Goal: Task Accomplishment & Management: Complete application form

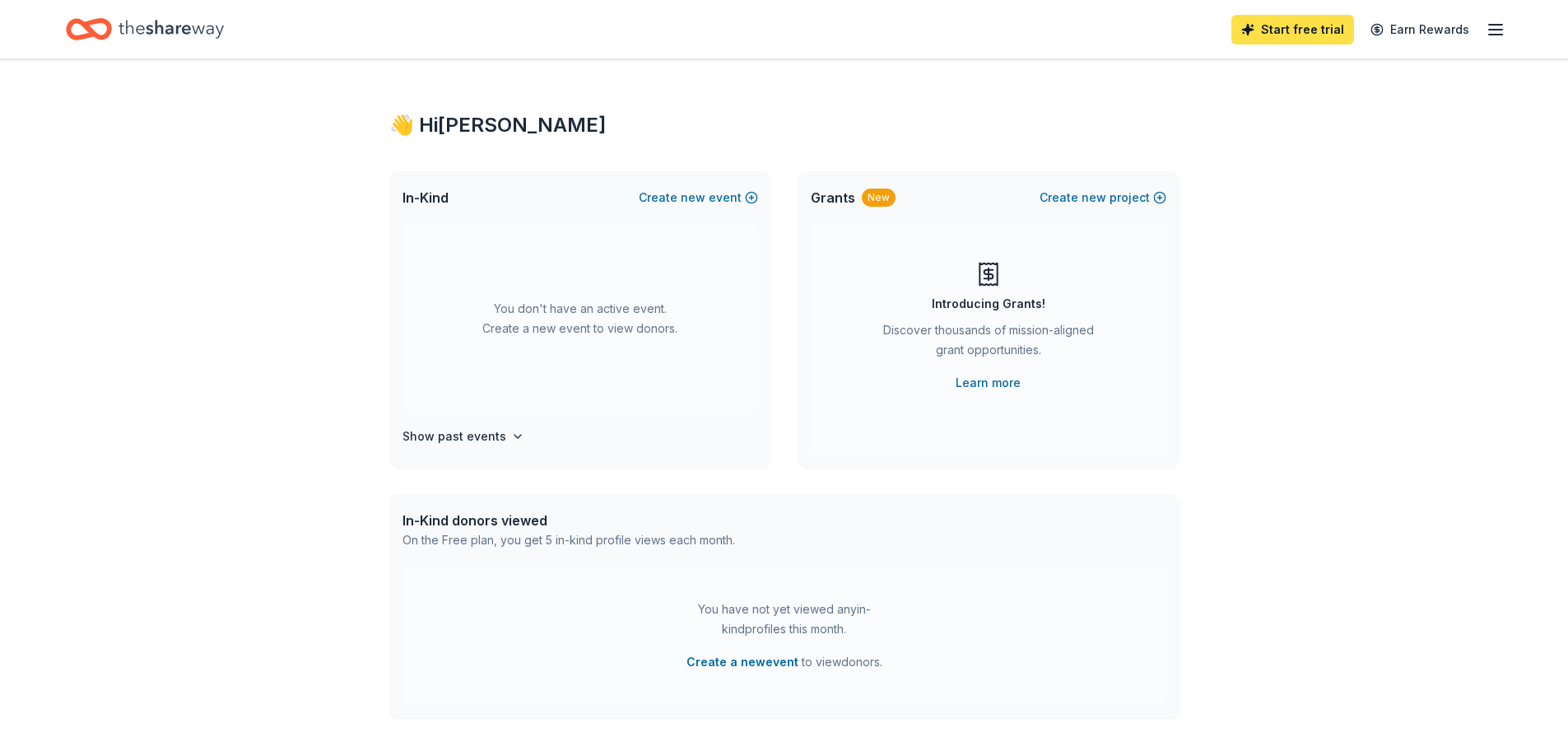
click at [1284, 33] on link "Start free trial" at bounding box center [1293, 29] width 123 height 29
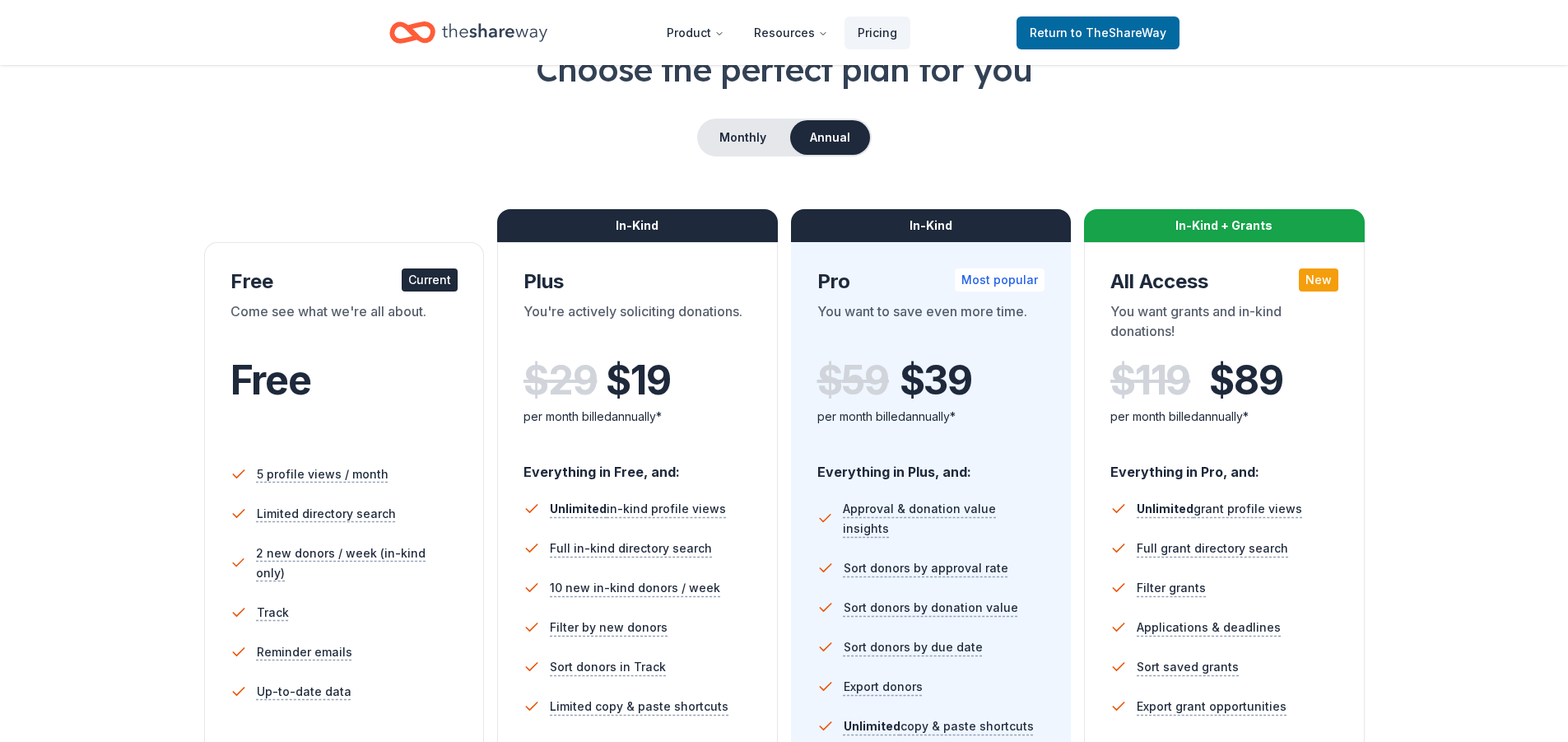
scroll to position [83, 0]
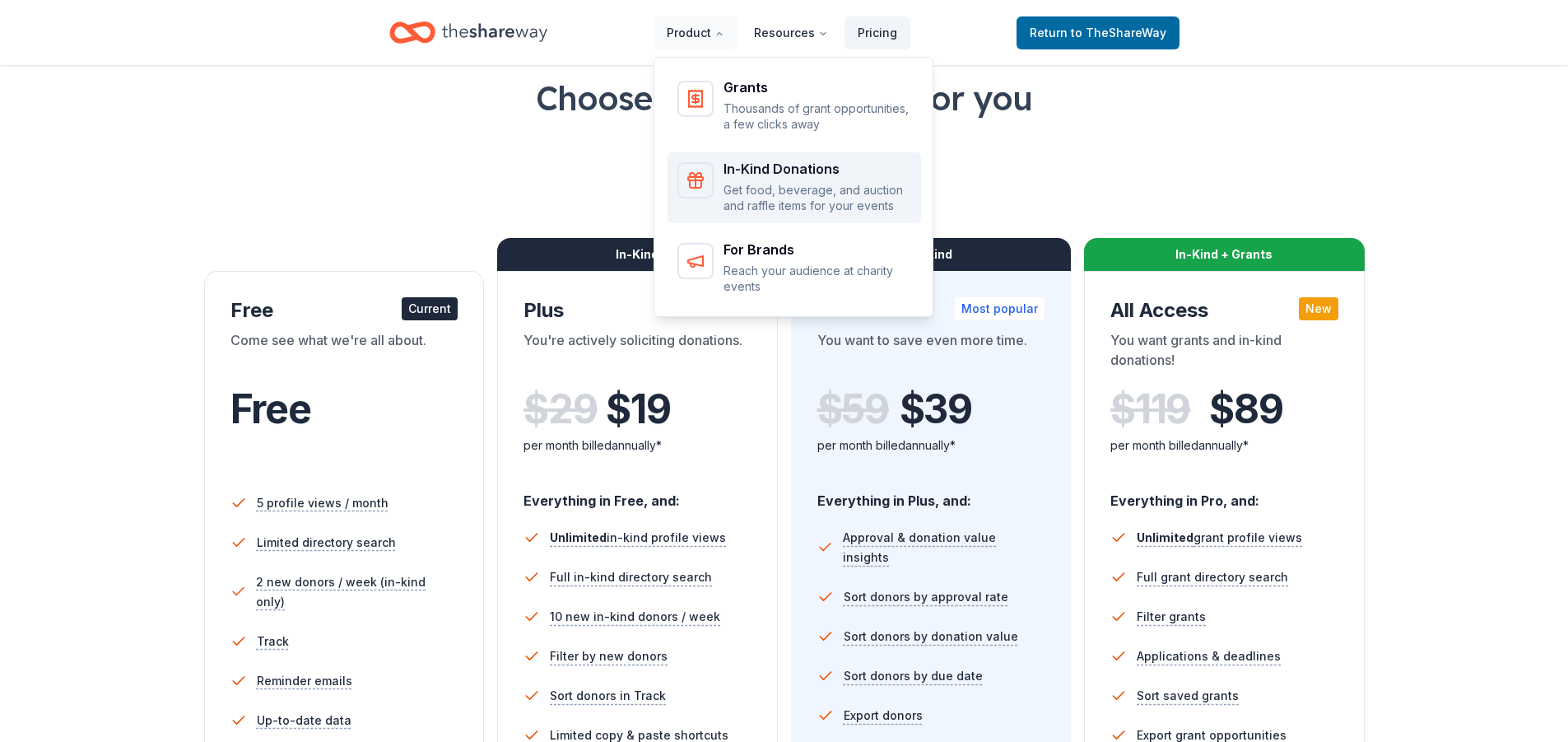
click at [782, 163] on div "In-Kind Donations" at bounding box center [817, 169] width 188 height 13
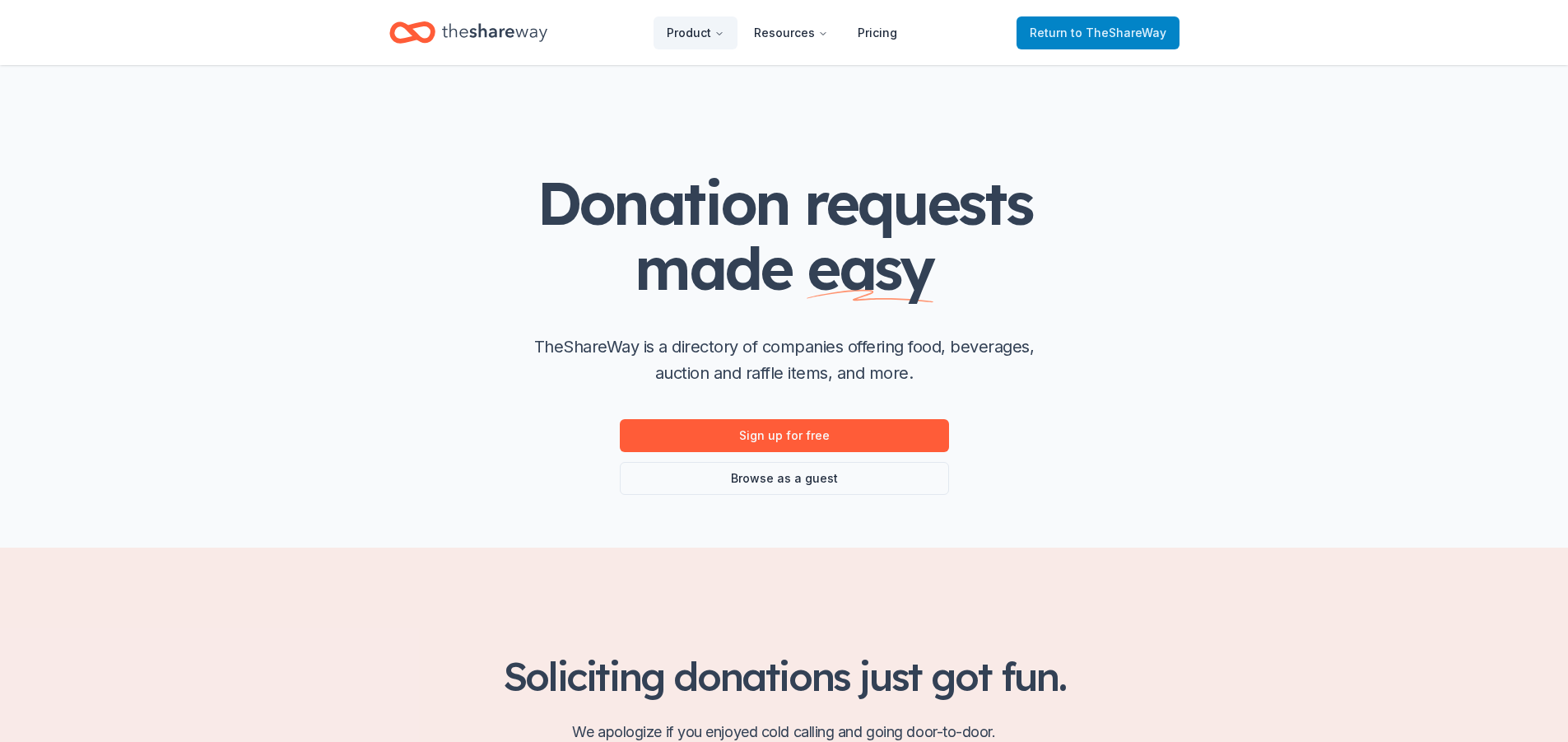
click at [1074, 31] on span "Return to TheShareWay" at bounding box center [1098, 32] width 136 height 19
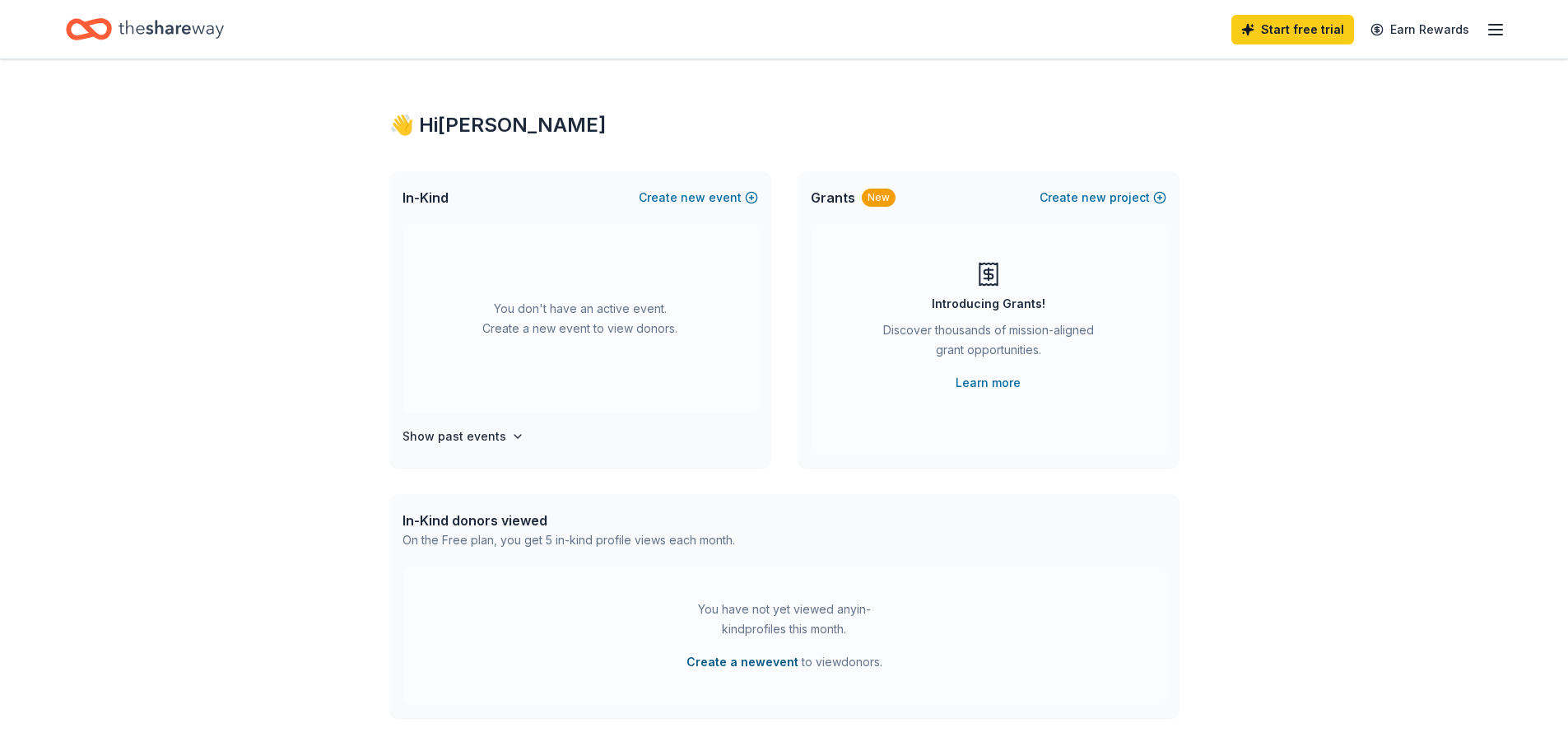
click at [765, 652] on button "Create a new event" at bounding box center [742, 661] width 112 height 19
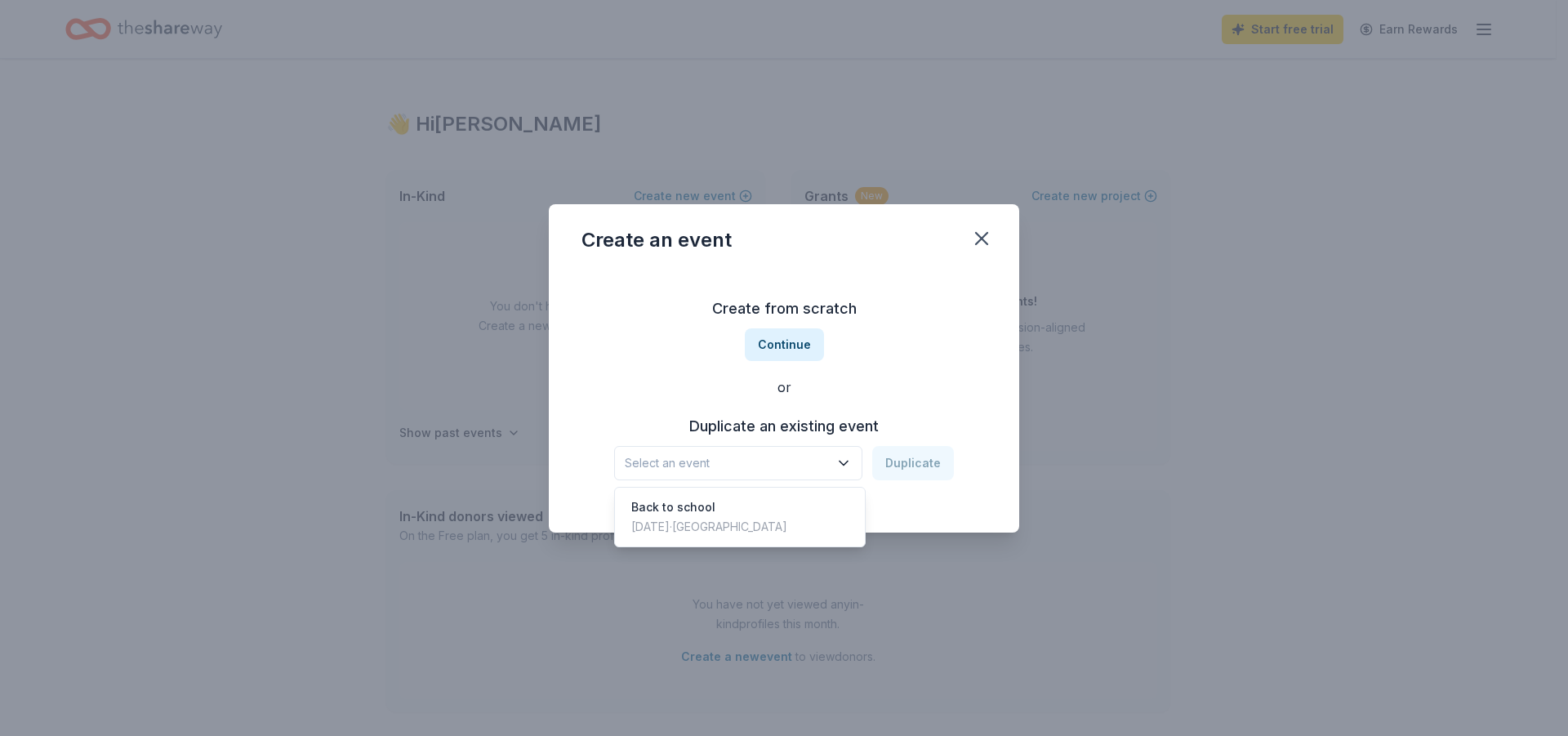
click at [841, 460] on icon "button" at bounding box center [844, 463] width 17 height 17
click at [804, 344] on button "Continue" at bounding box center [784, 344] width 79 height 33
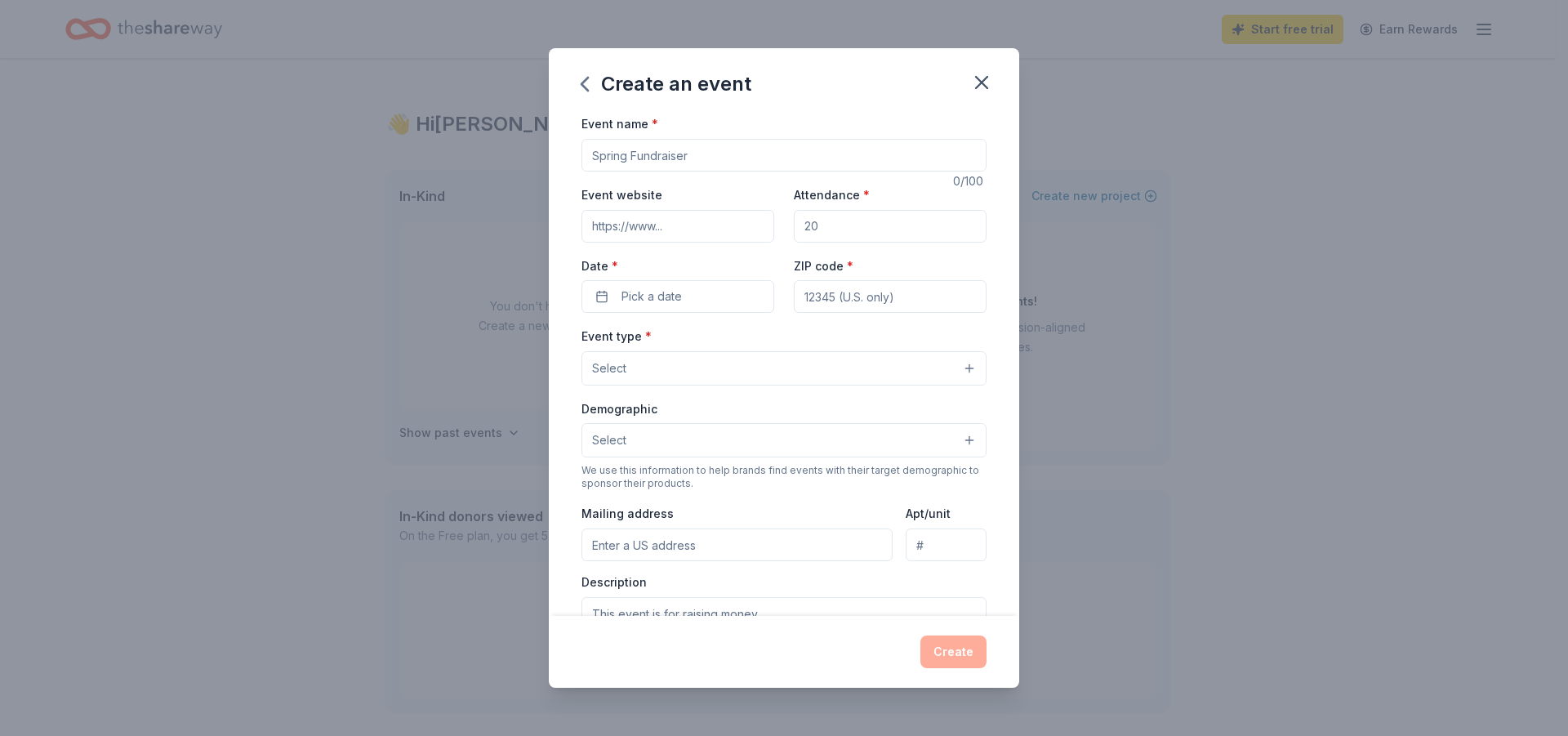
click at [699, 164] on input "Event name *" at bounding box center [784, 155] width 405 height 33
type input "w"
click at [752, 150] on input "Event name *" at bounding box center [784, 155] width 405 height 33
click at [739, 156] on input "Event name *" at bounding box center [784, 155] width 405 height 33
paste input "Harvest of Hope Celebration"
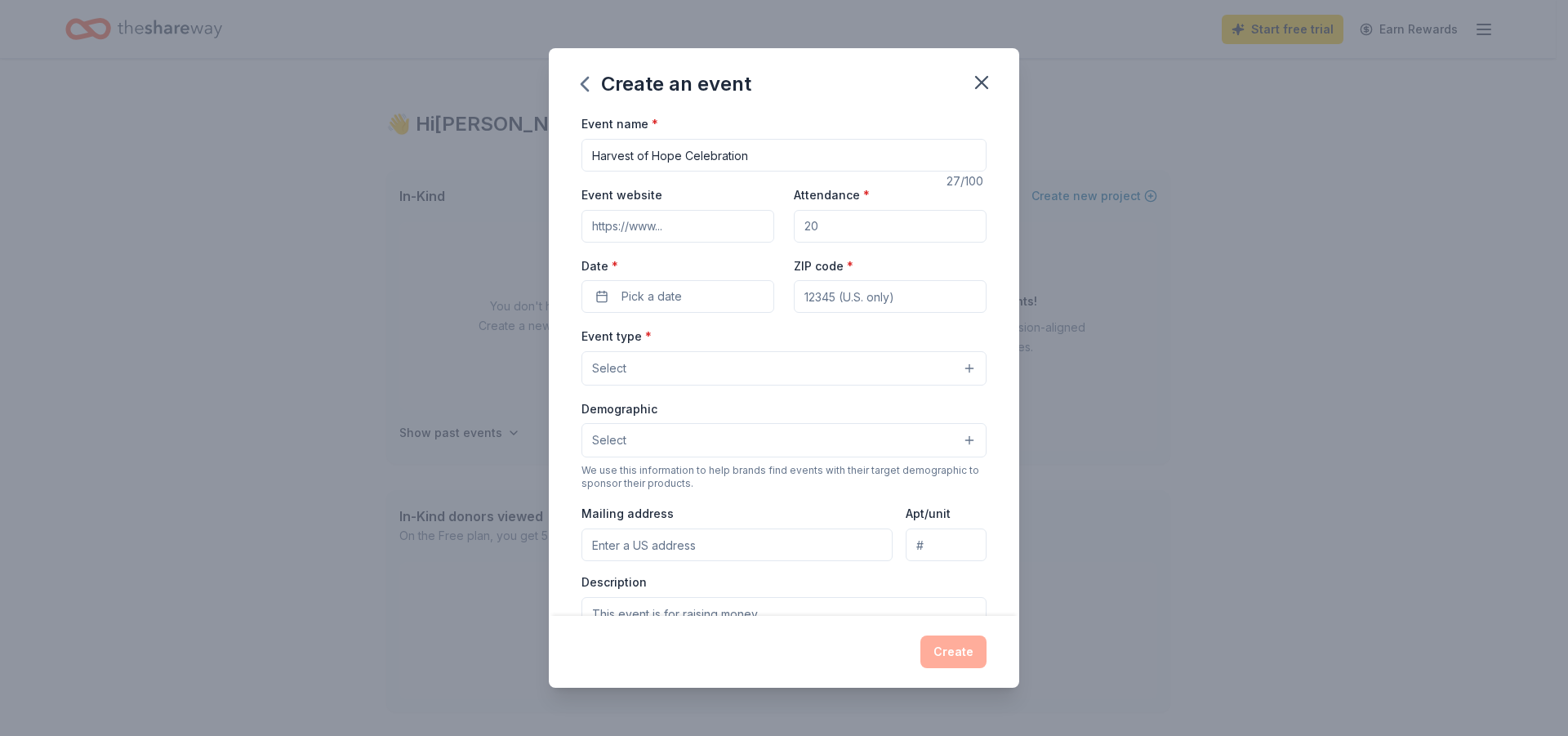
type input "Harvest of Hope Celebration"
click at [845, 226] on input "Attendance *" at bounding box center [890, 226] width 193 height 33
type input "200"
click at [670, 287] on span "Pick a date" at bounding box center [652, 296] width 60 height 19
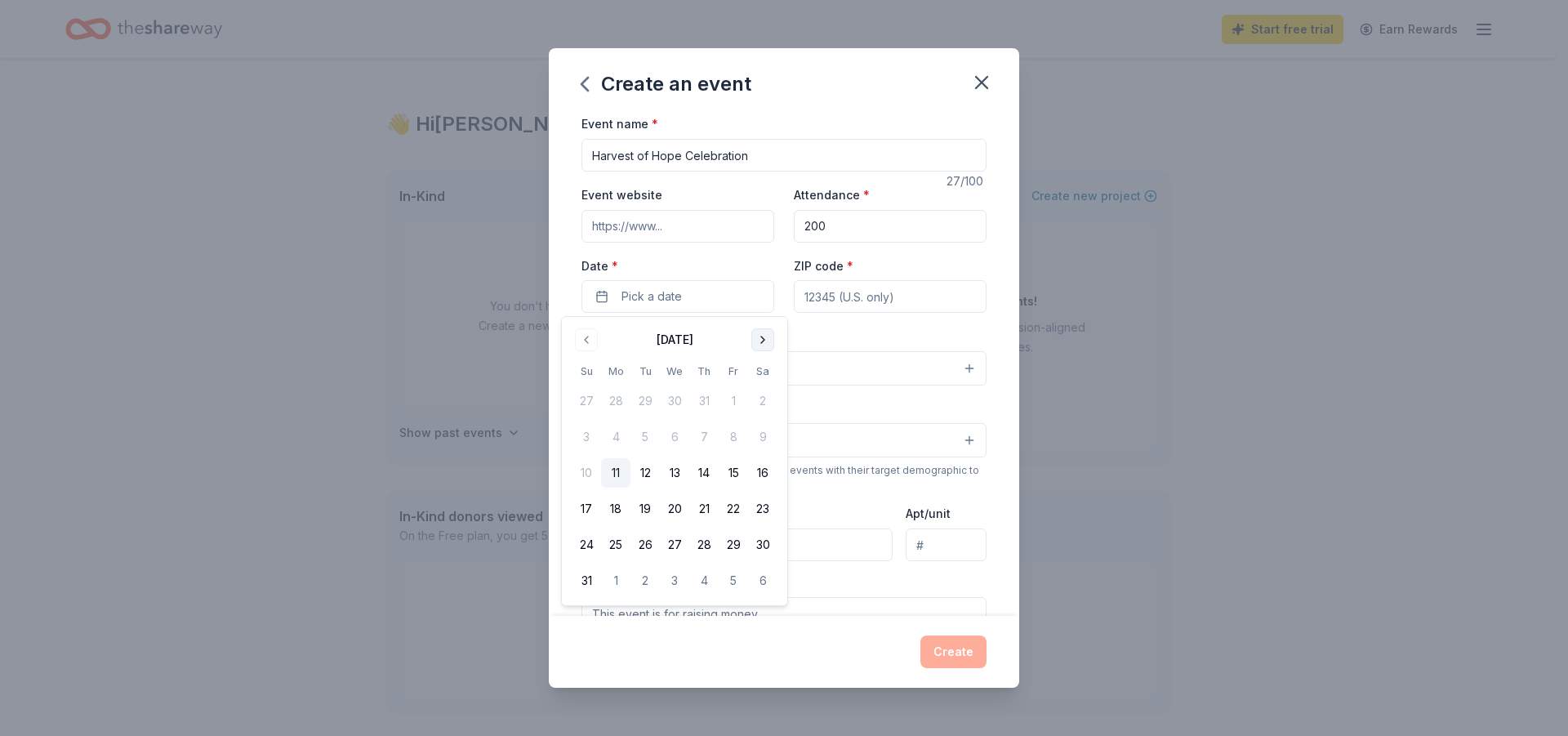
click at [765, 341] on button "Go to next month" at bounding box center [762, 339] width 23 height 23
click at [759, 339] on button "Go to next month" at bounding box center [762, 339] width 23 height 23
click at [675, 544] on button "26" at bounding box center [674, 544] width 29 height 29
click at [916, 304] on input "ZIP code *" at bounding box center [890, 296] width 193 height 33
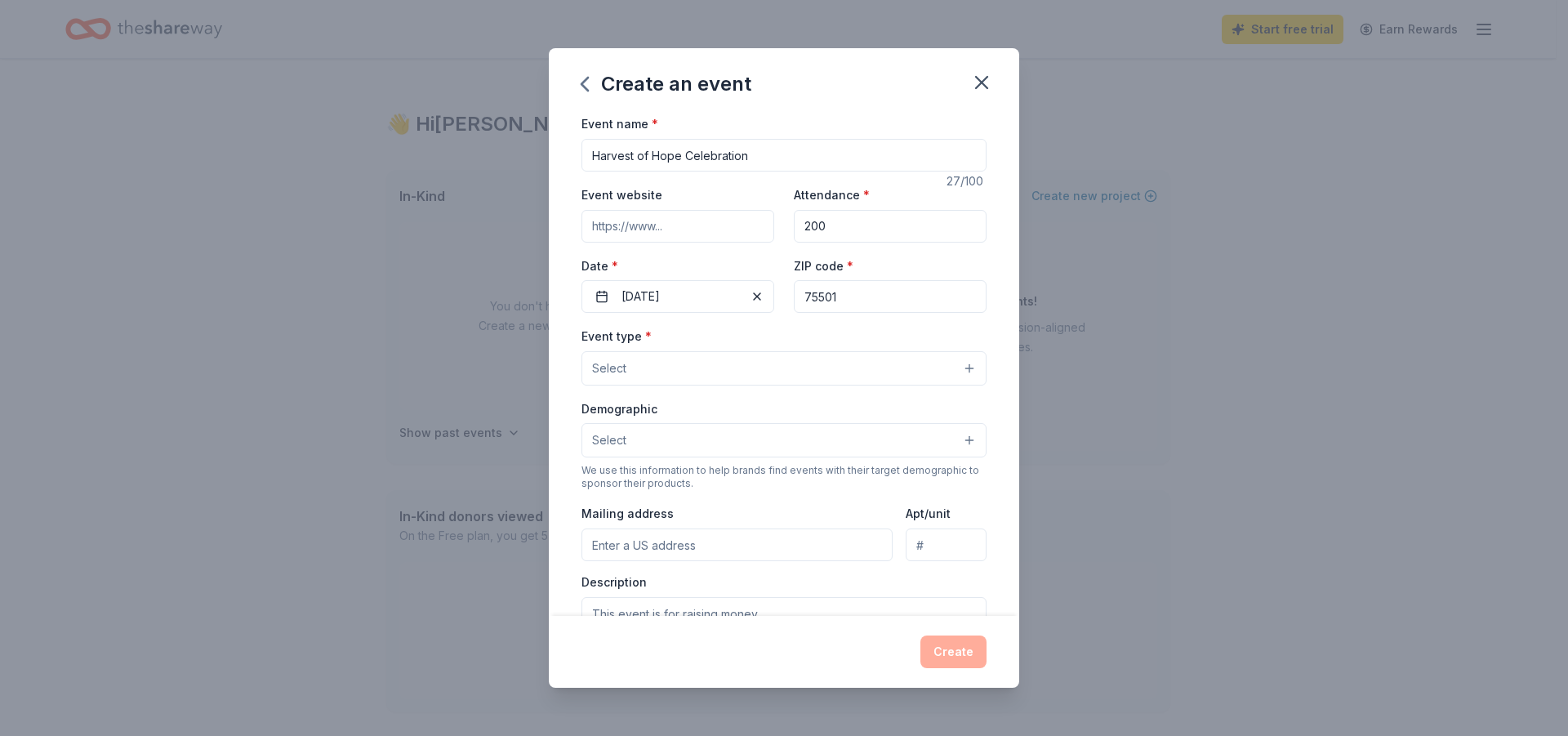
type input "75501"
click at [865, 375] on button "Select" at bounding box center [784, 368] width 405 height 34
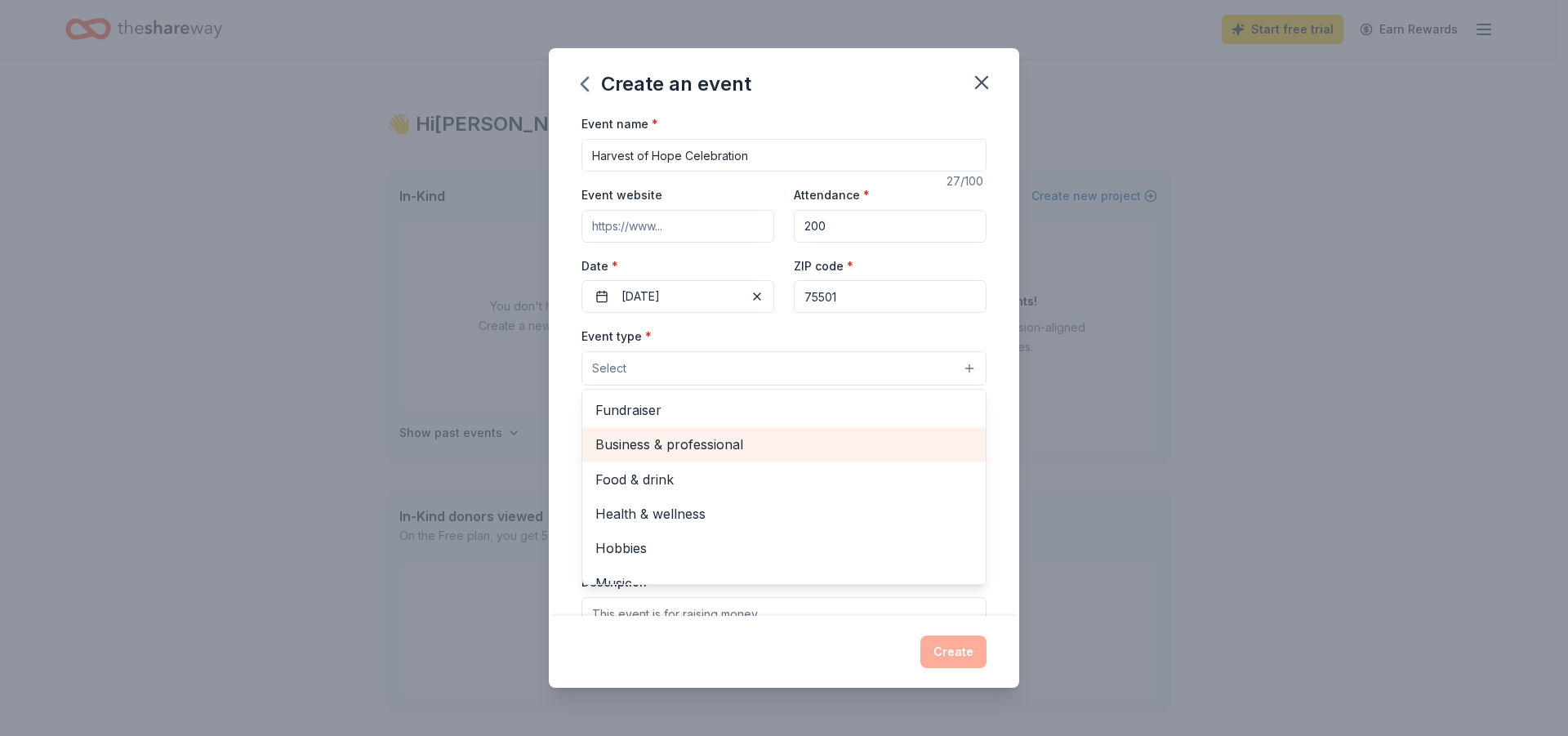
scroll to position [54, 0]
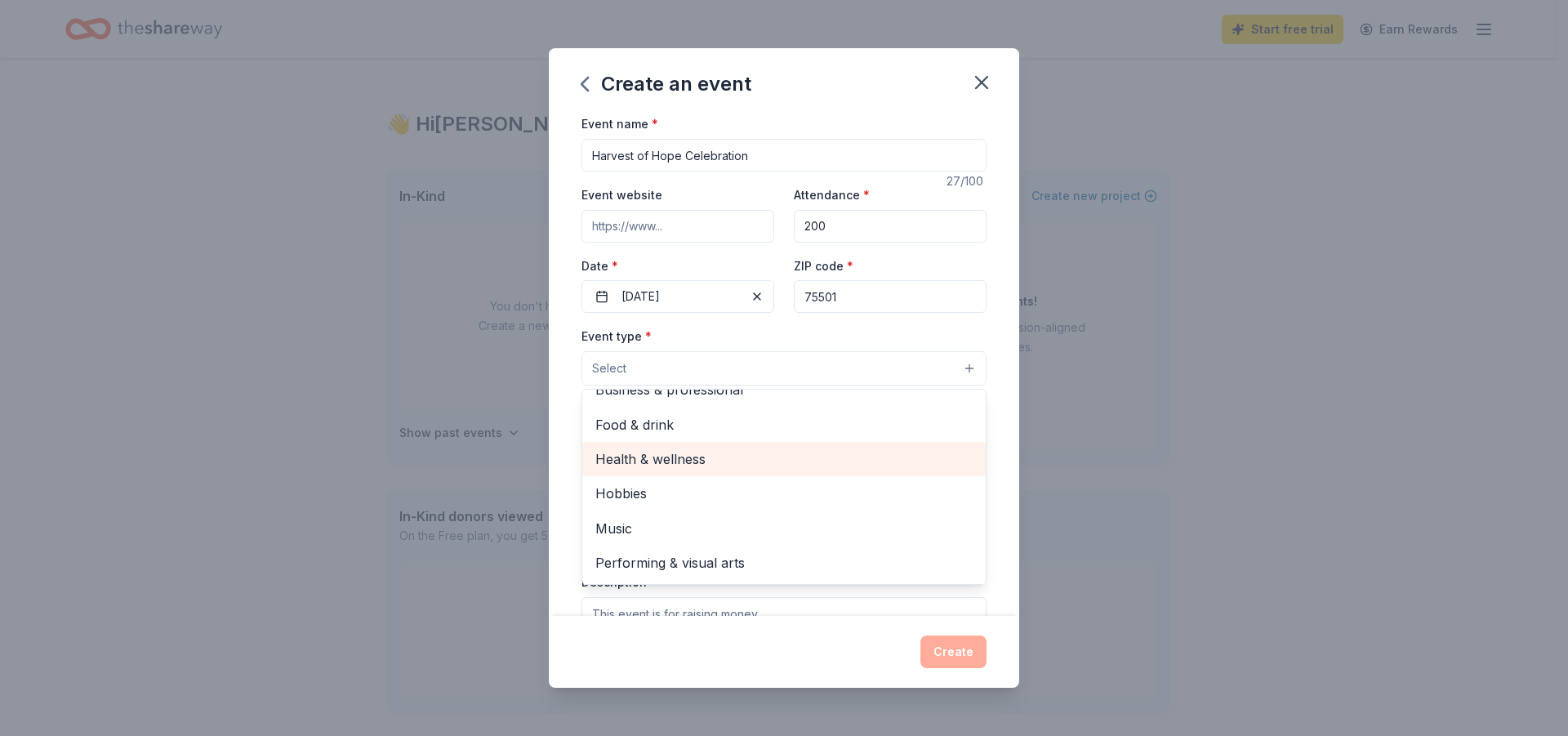
click at [784, 456] on span "Health & wellness" at bounding box center [784, 459] width 378 height 21
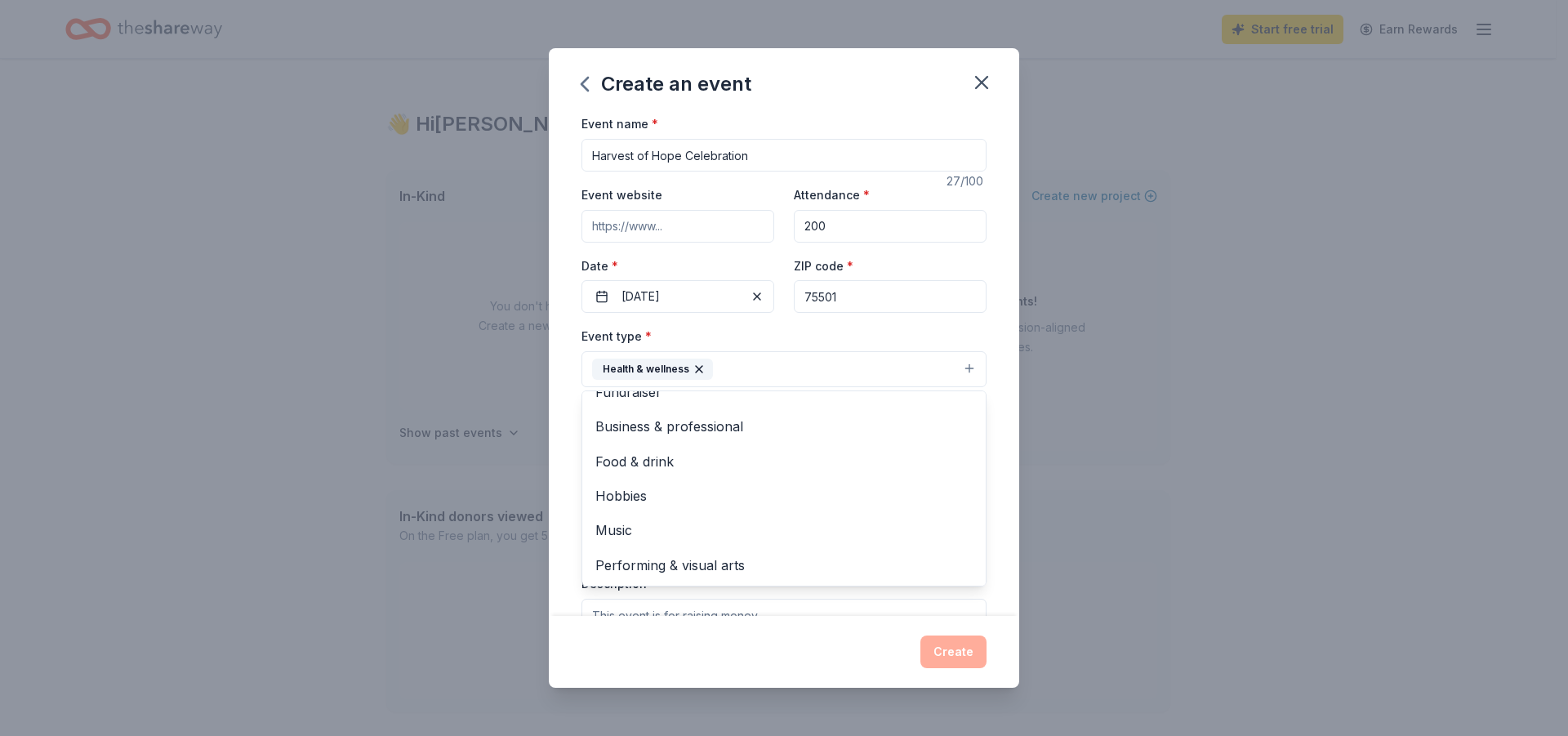
click at [995, 434] on div "Event name * Harvest of Hope Celebration 27 /100 Event website Attendance * 200…" at bounding box center [784, 364] width 470 height 501
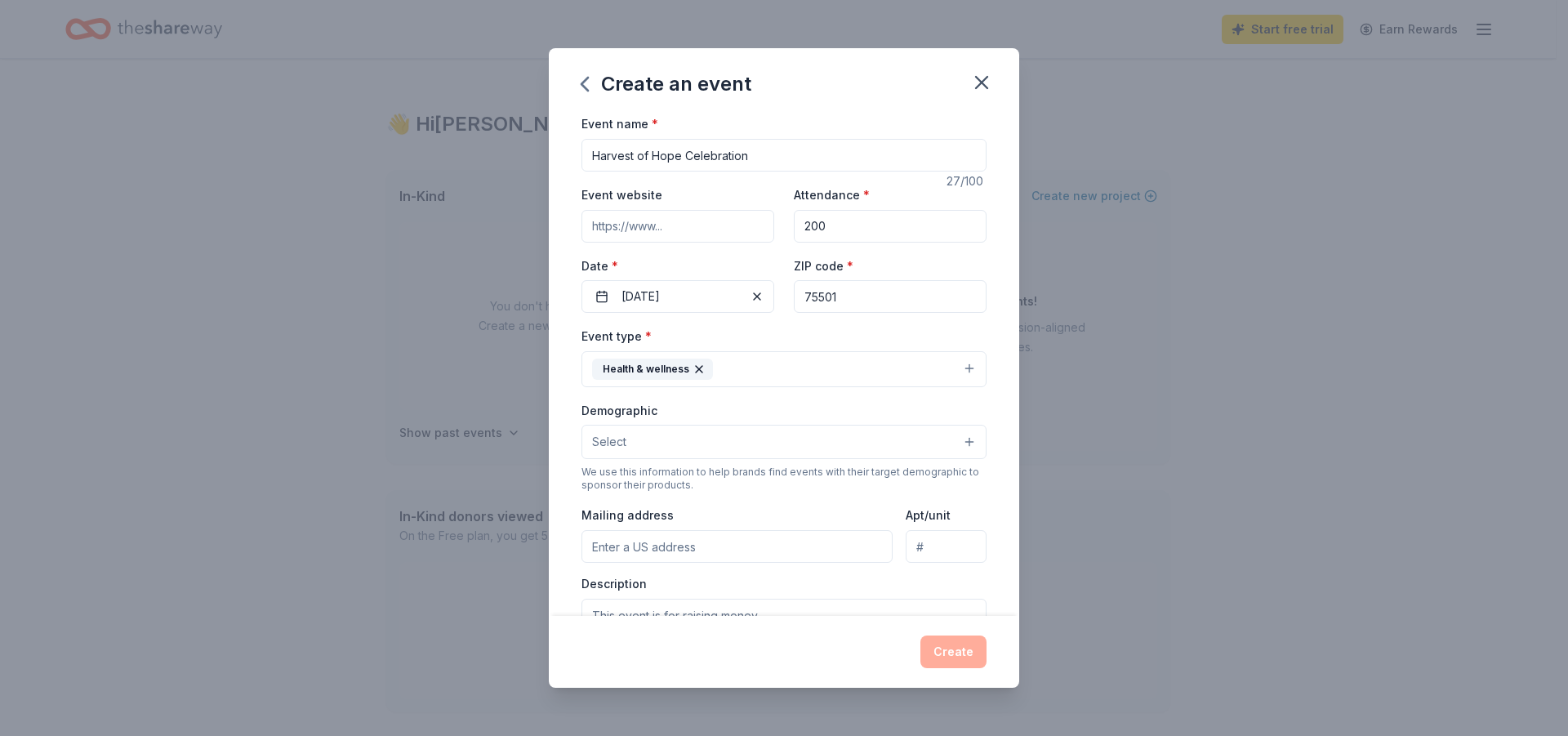
click at [866, 444] on button "Select" at bounding box center [784, 441] width 405 height 34
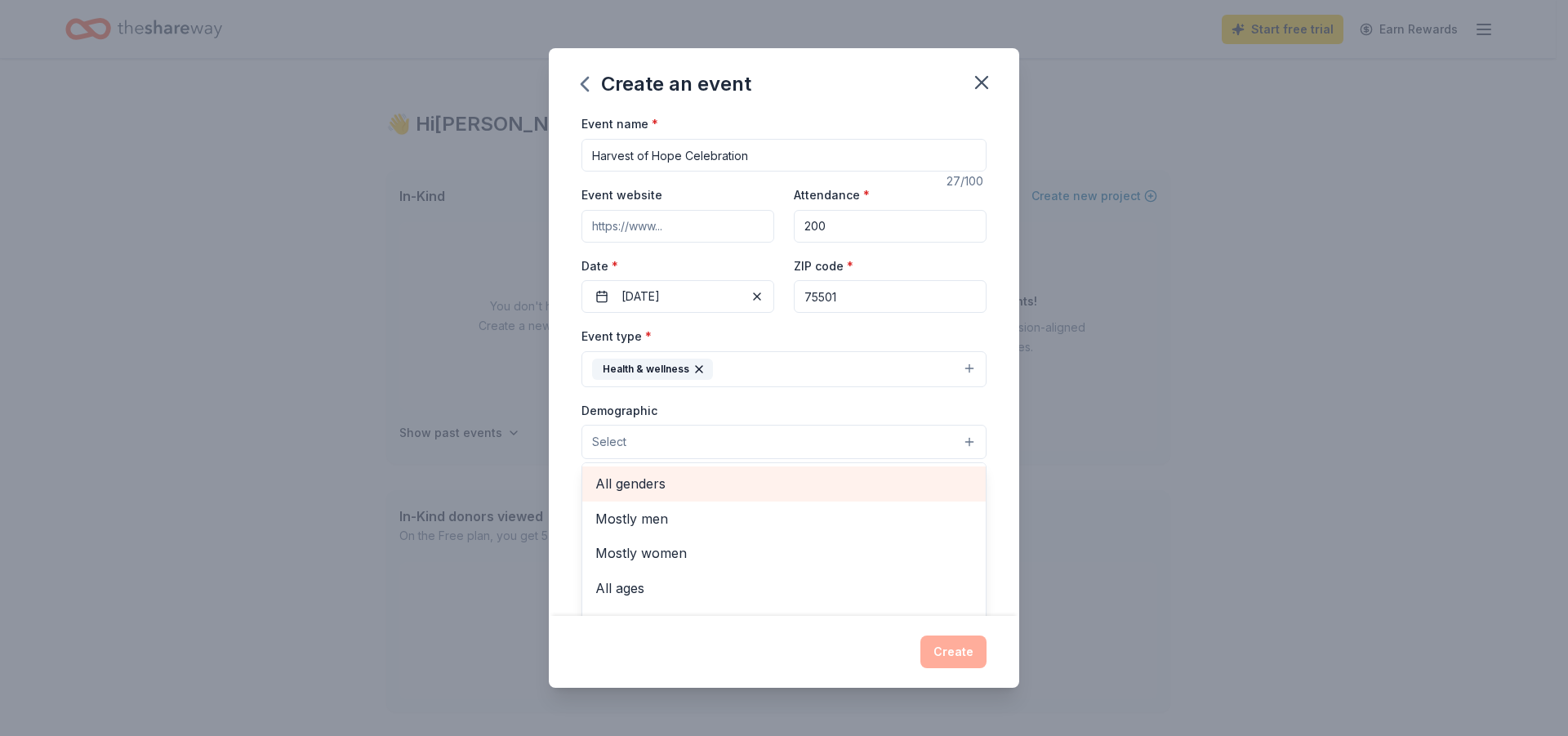
click at [707, 487] on span "All genders" at bounding box center [784, 483] width 378 height 21
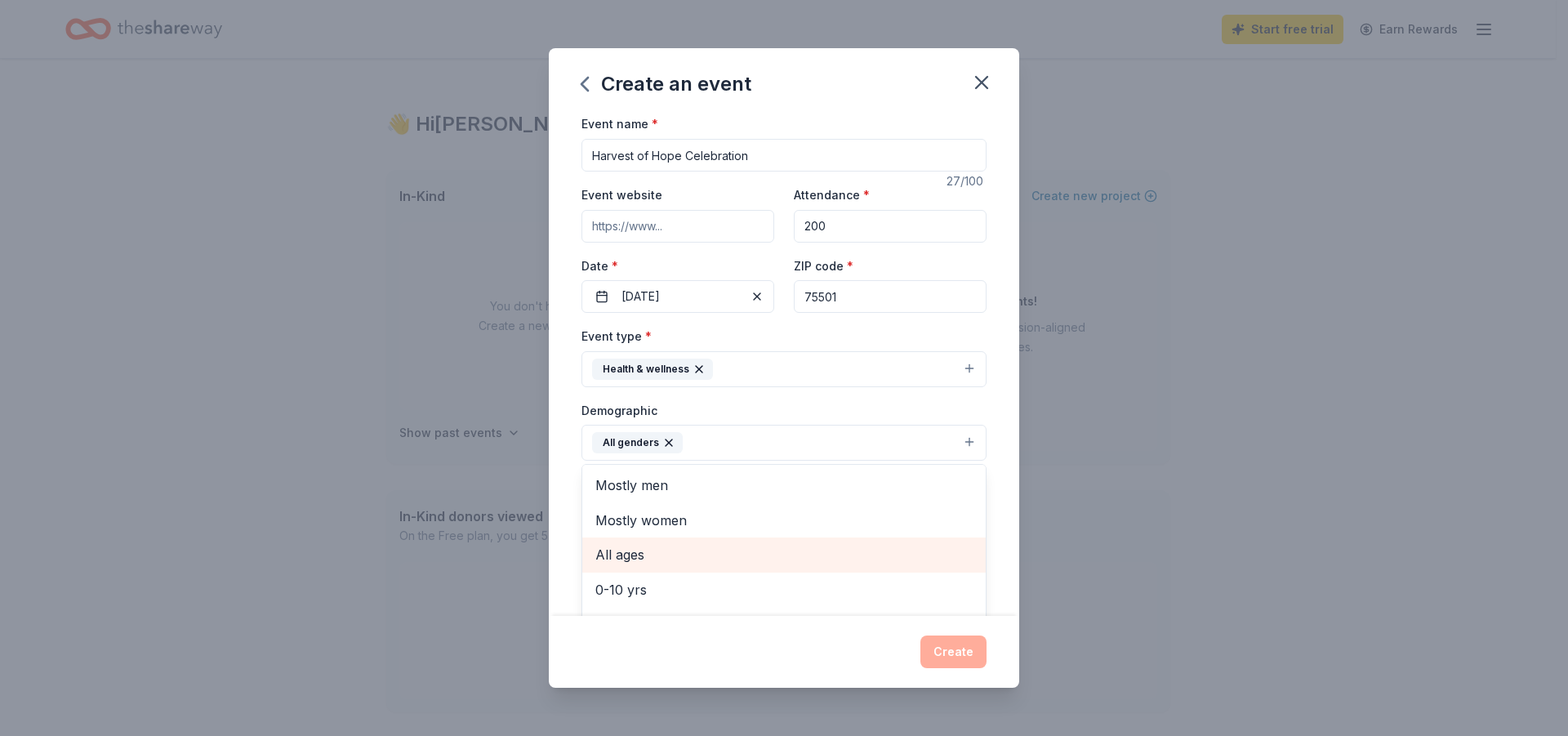
click at [833, 546] on span "All ages" at bounding box center [784, 554] width 378 height 21
click at [994, 480] on div "Event name * Harvest of Hope Celebration 27 /100 Event website Attendance * 200…" at bounding box center [784, 364] width 470 height 501
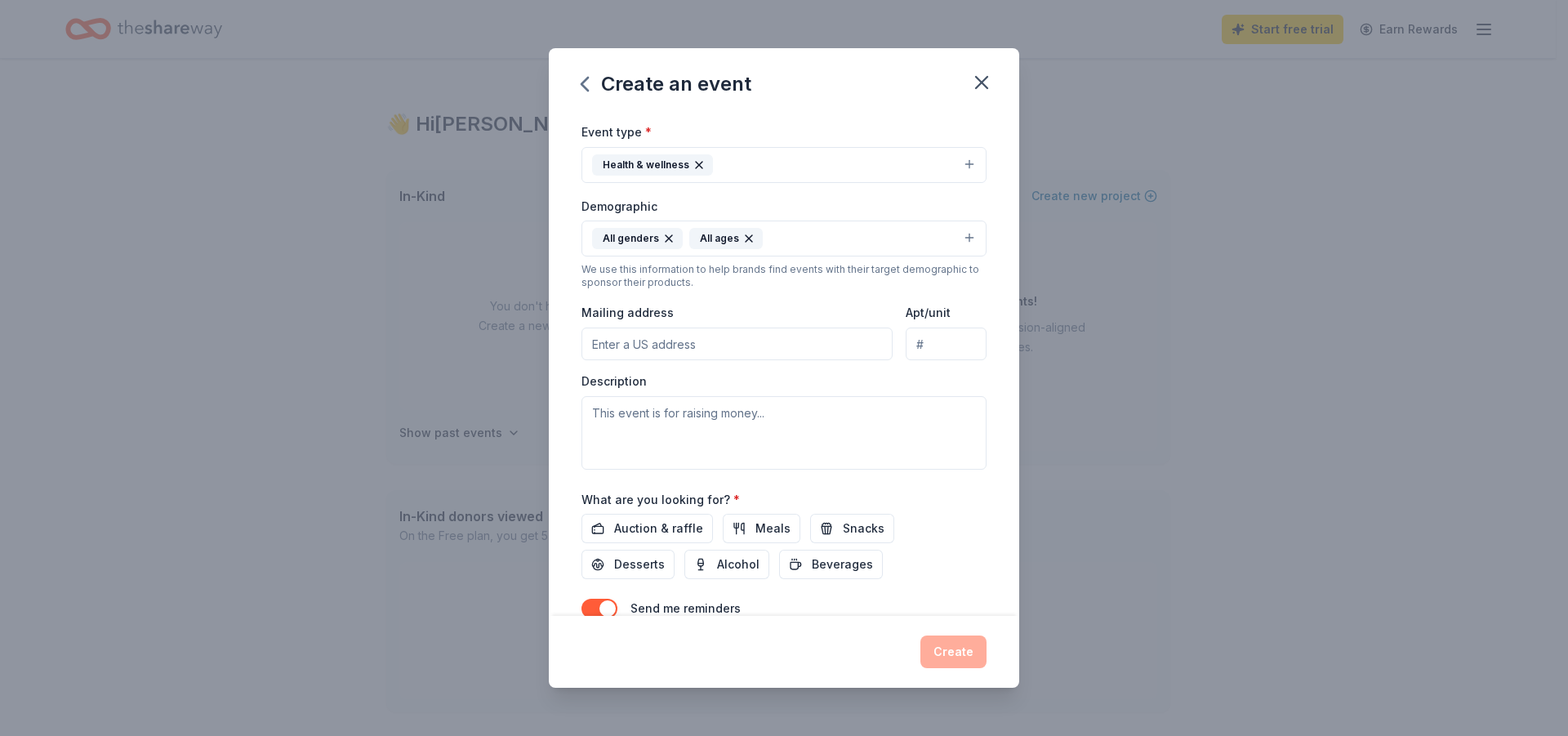
scroll to position [119, 0]
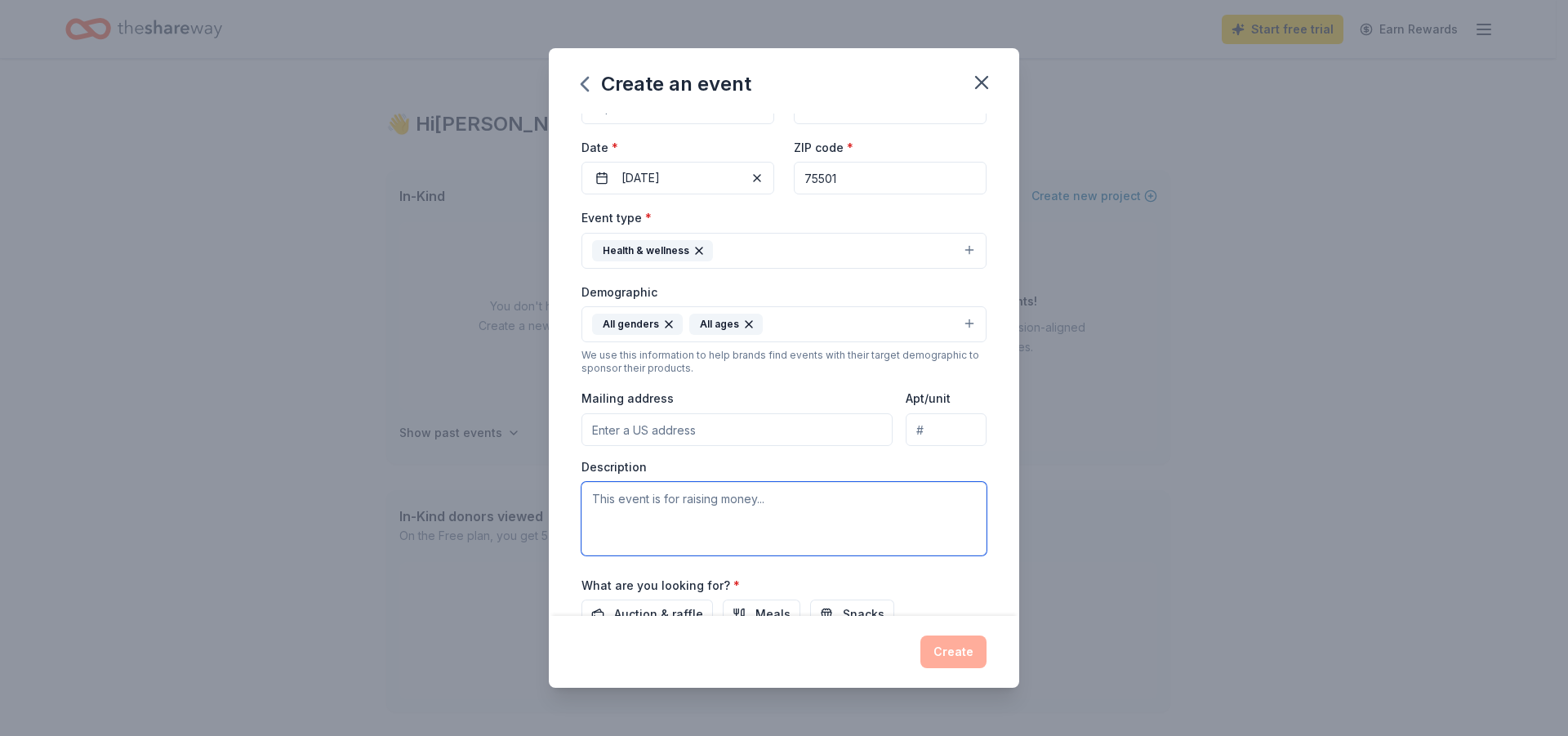
click at [666, 498] on textarea at bounding box center [784, 519] width 405 height 74
type textarea "t"
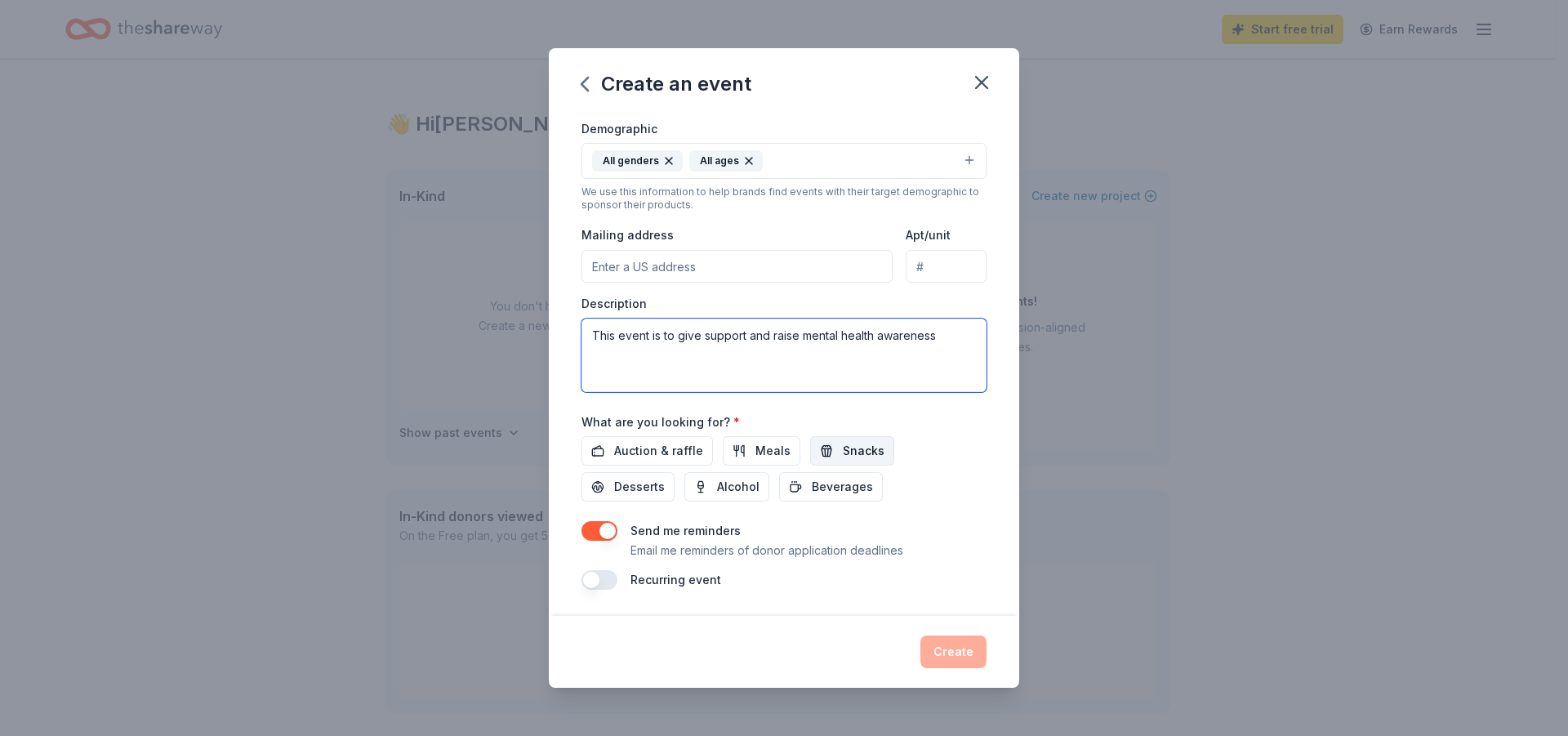
type textarea "This event is to give support and raise mental health awareness"
click at [864, 454] on span "Snacks" at bounding box center [864, 450] width 42 height 19
click at [683, 458] on span "Auction & raffle" at bounding box center [658, 450] width 89 height 19
click at [745, 272] on input "Mailing address" at bounding box center [737, 266] width 311 height 33
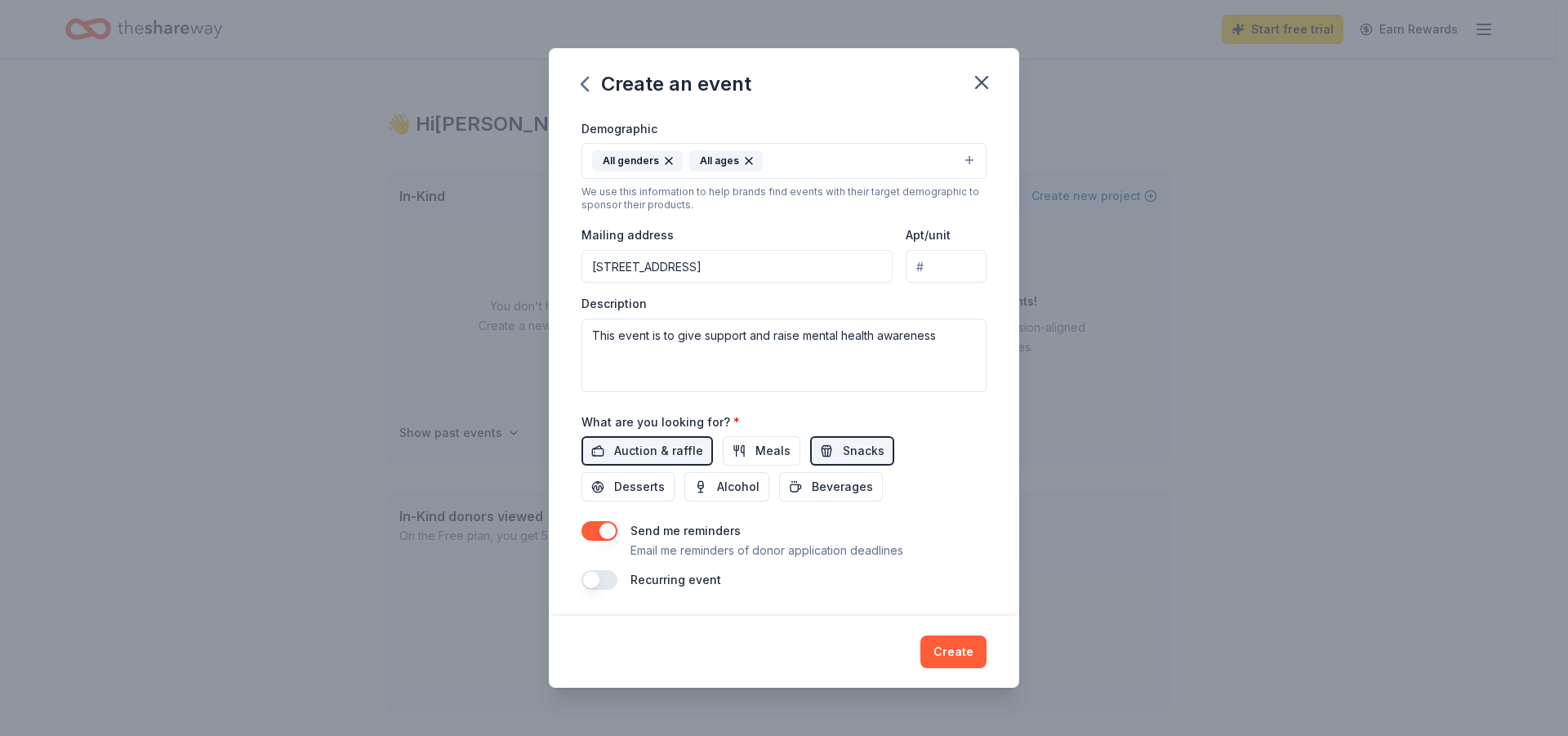
type input "1713 Plantevigne Drive, Texarkana, TX, 75501"
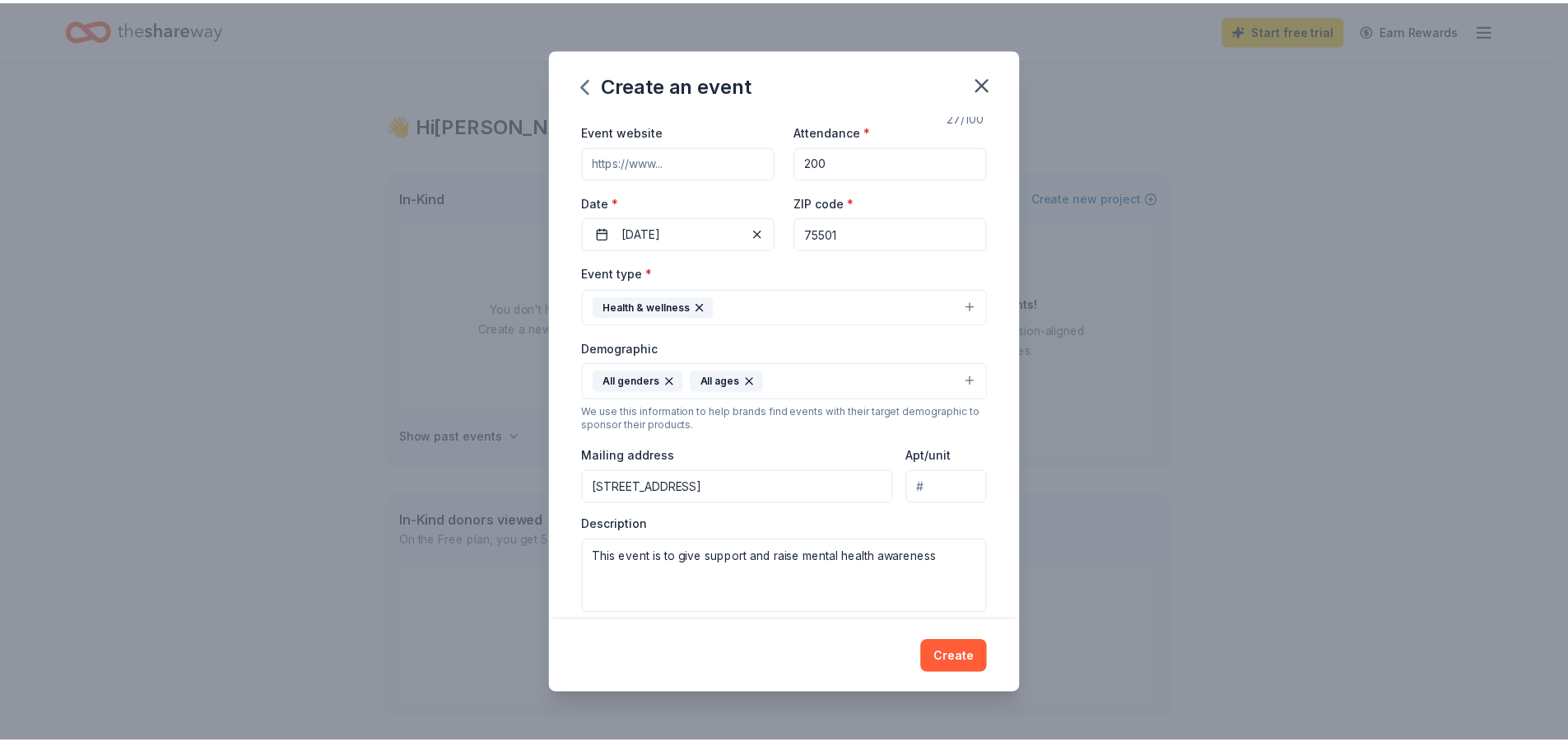
scroll to position [0, 0]
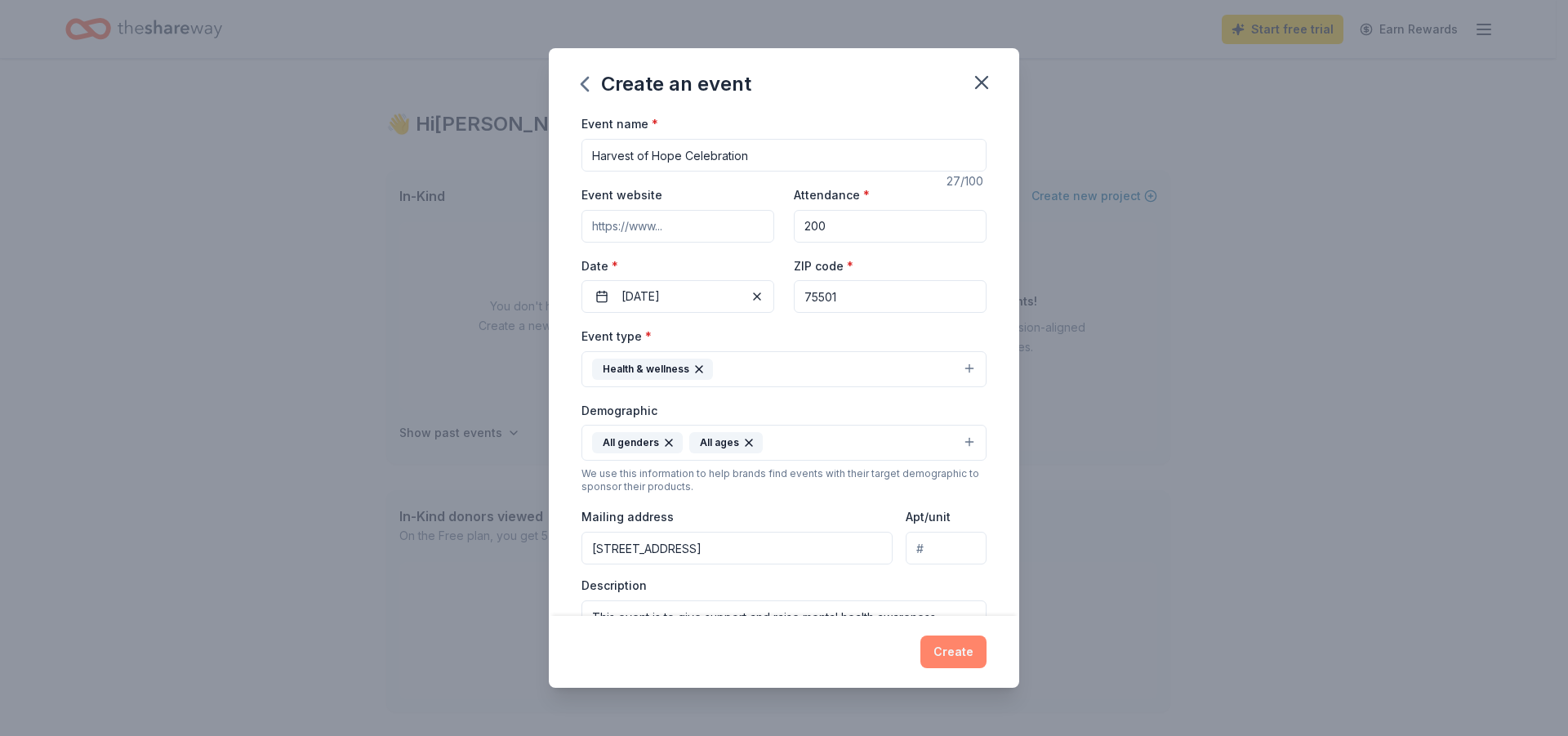
click at [946, 642] on button "Create" at bounding box center [953, 651] width 66 height 33
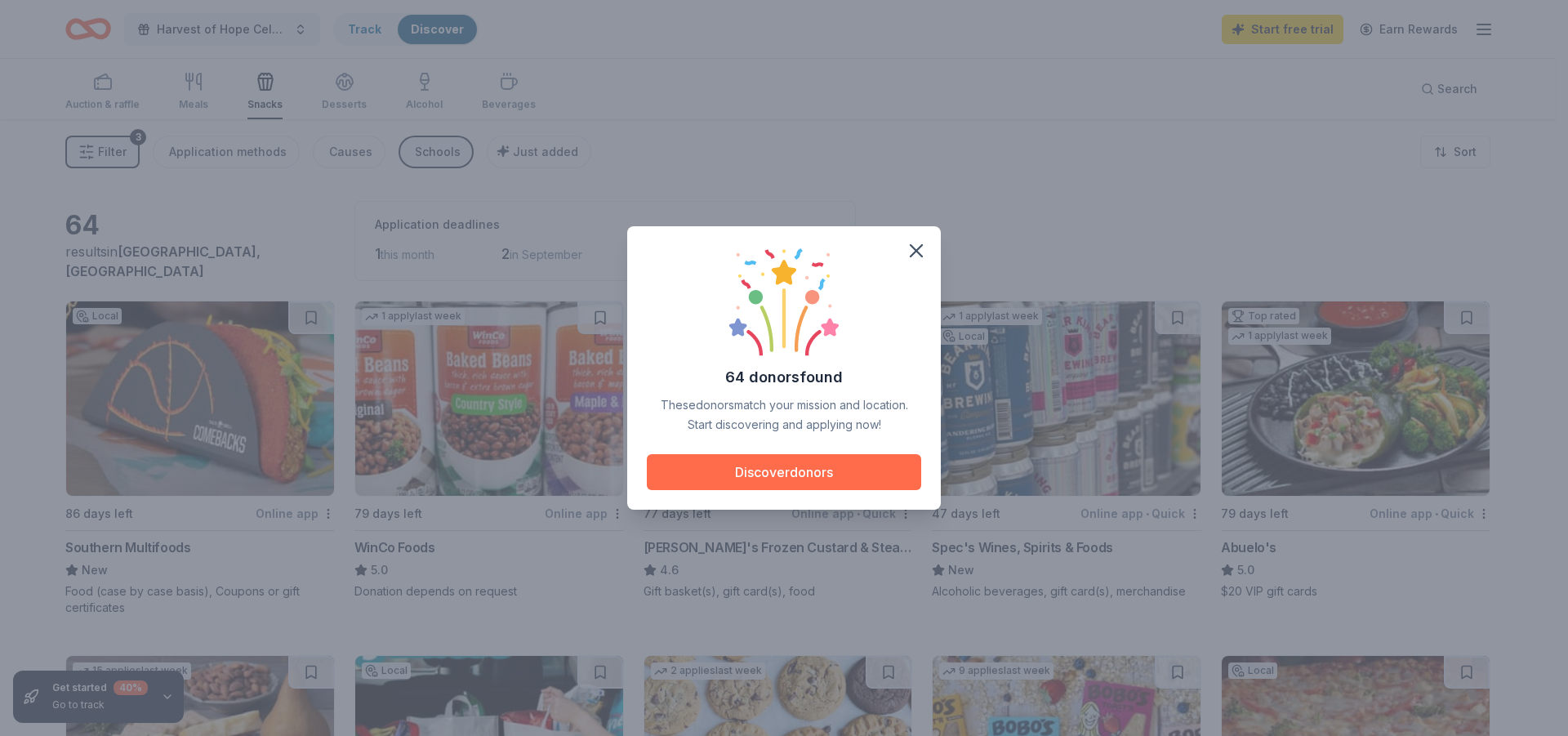
click at [769, 470] on button "Discover donors" at bounding box center [784, 471] width 274 height 36
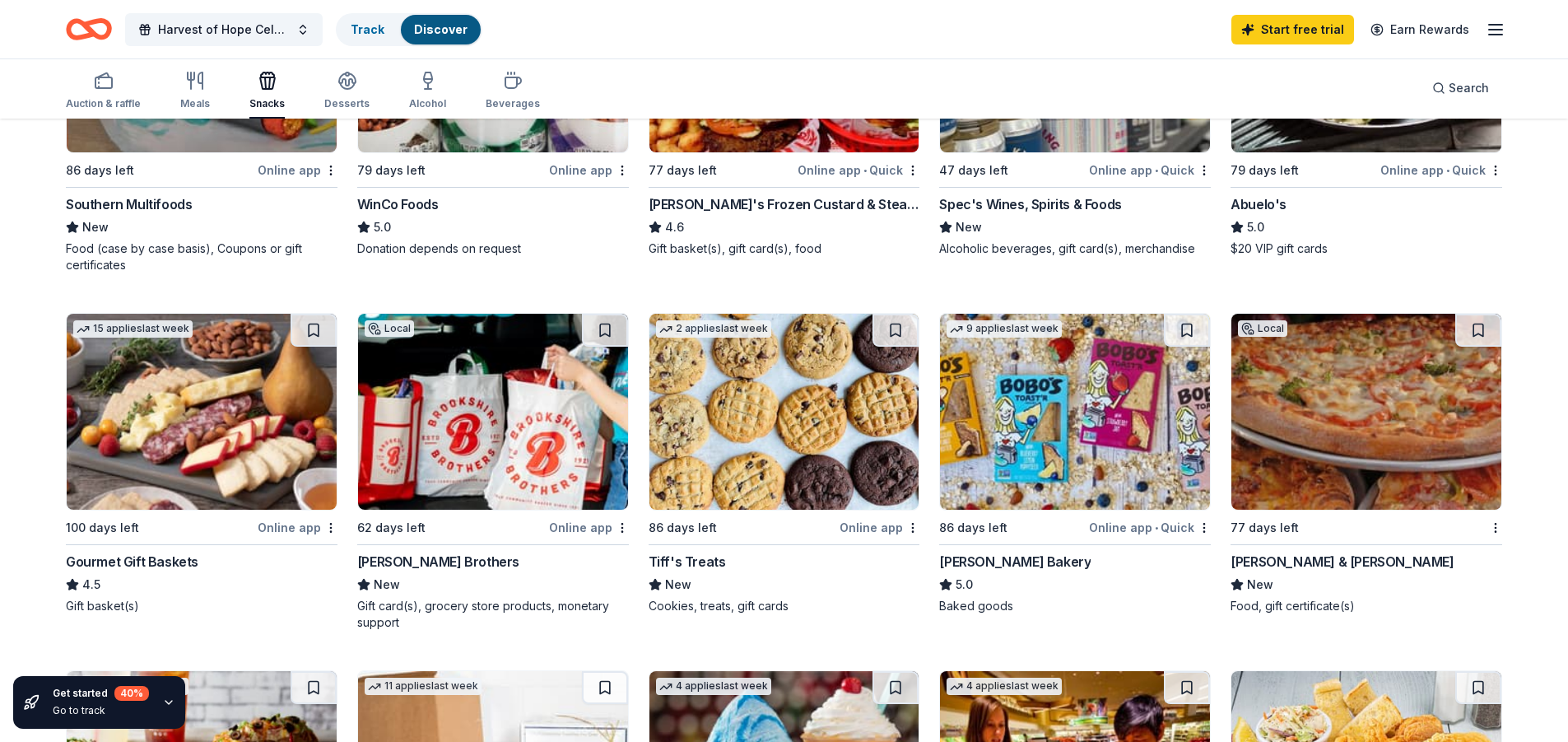
scroll to position [329, 0]
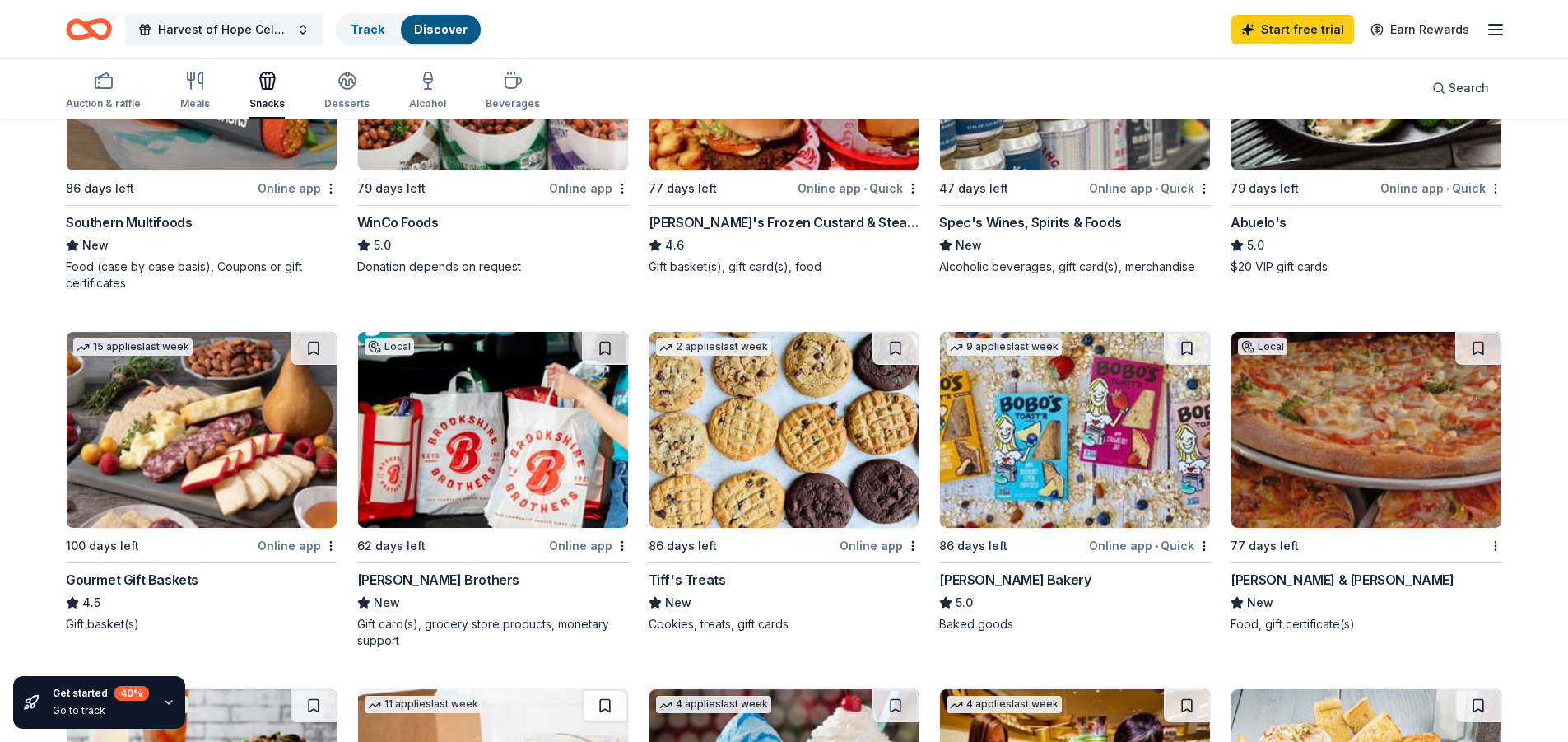
click at [774, 442] on img at bounding box center [784, 430] width 270 height 196
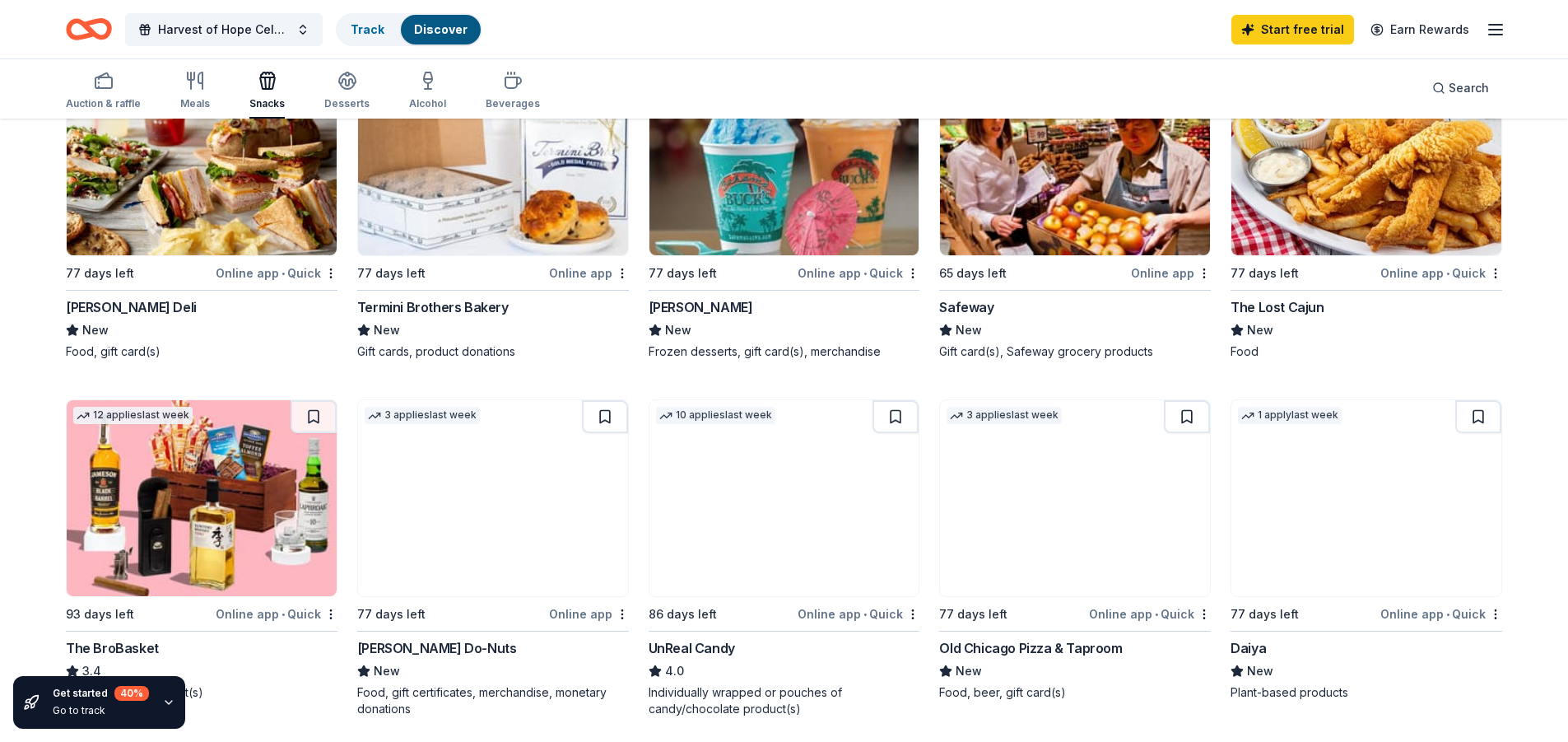
scroll to position [988, 0]
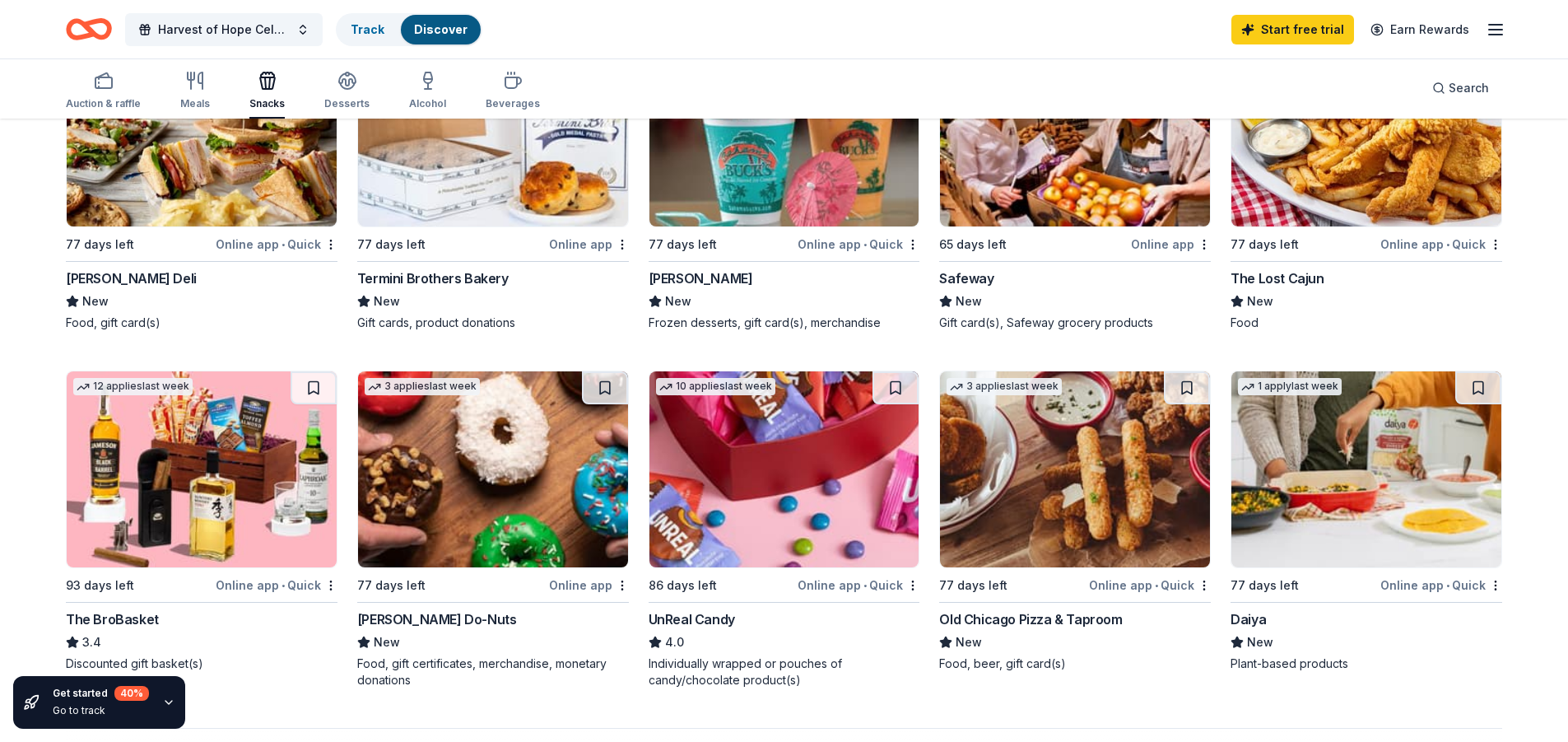
click at [786, 472] on img at bounding box center [784, 469] width 270 height 196
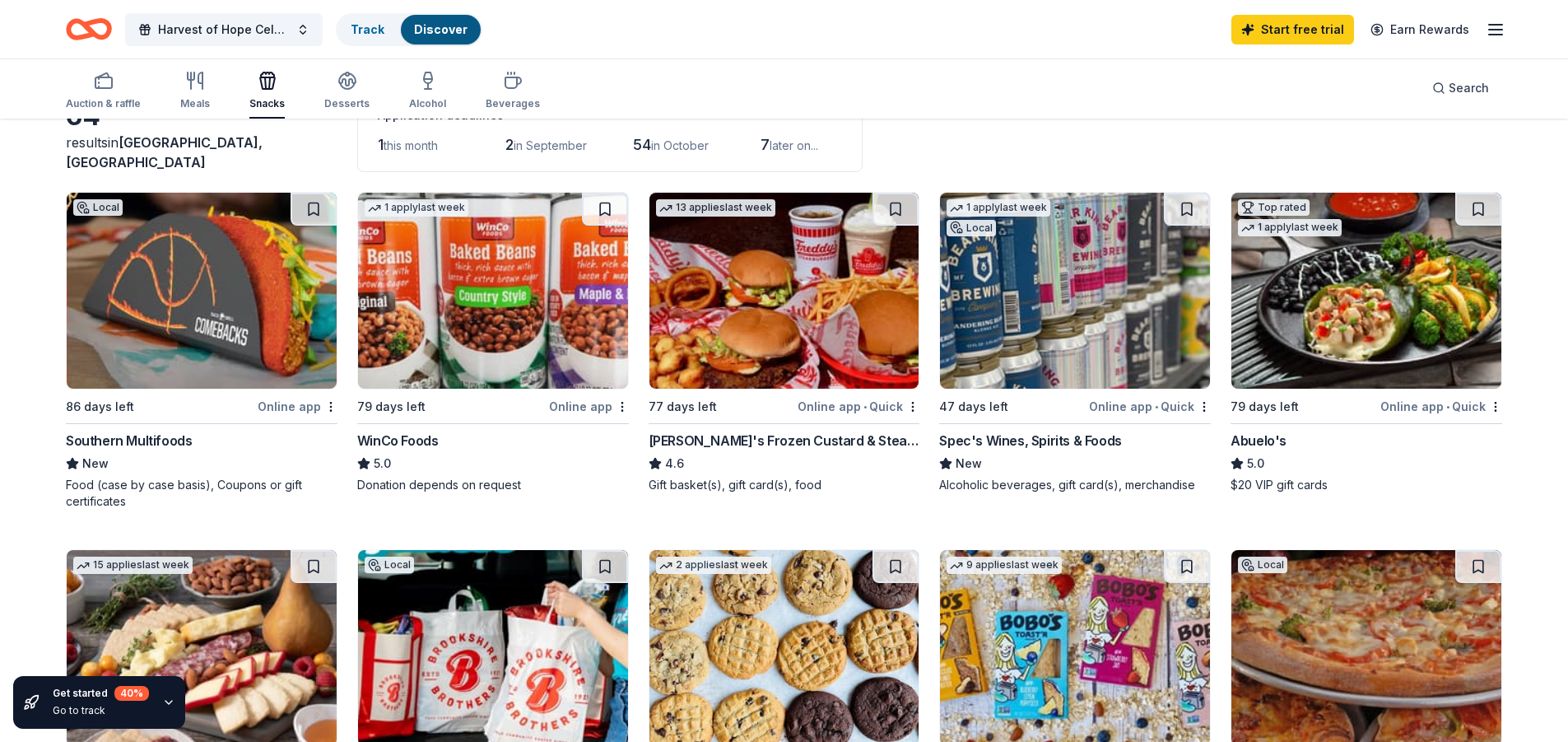
scroll to position [83, 0]
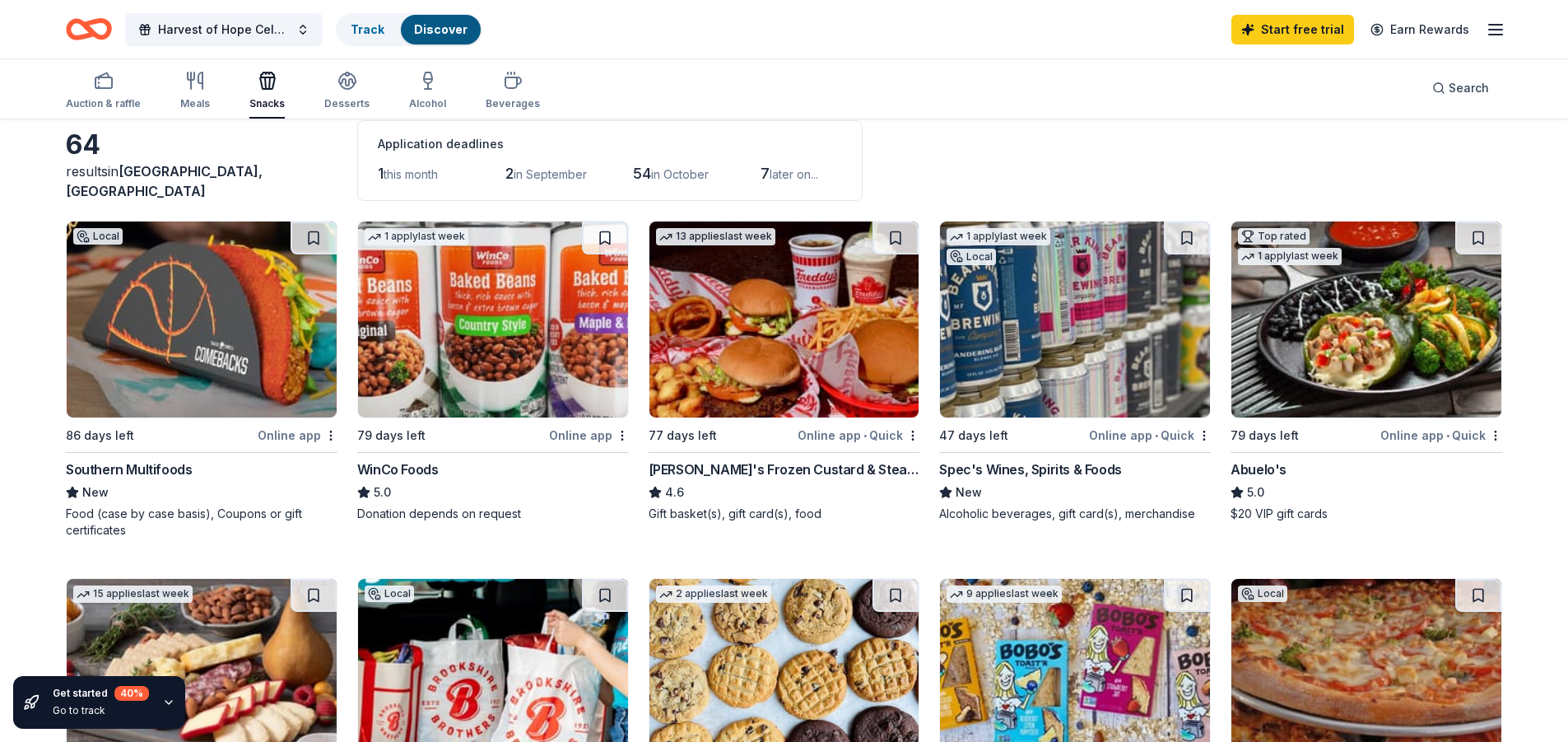
click at [443, 323] on img at bounding box center [493, 319] width 270 height 196
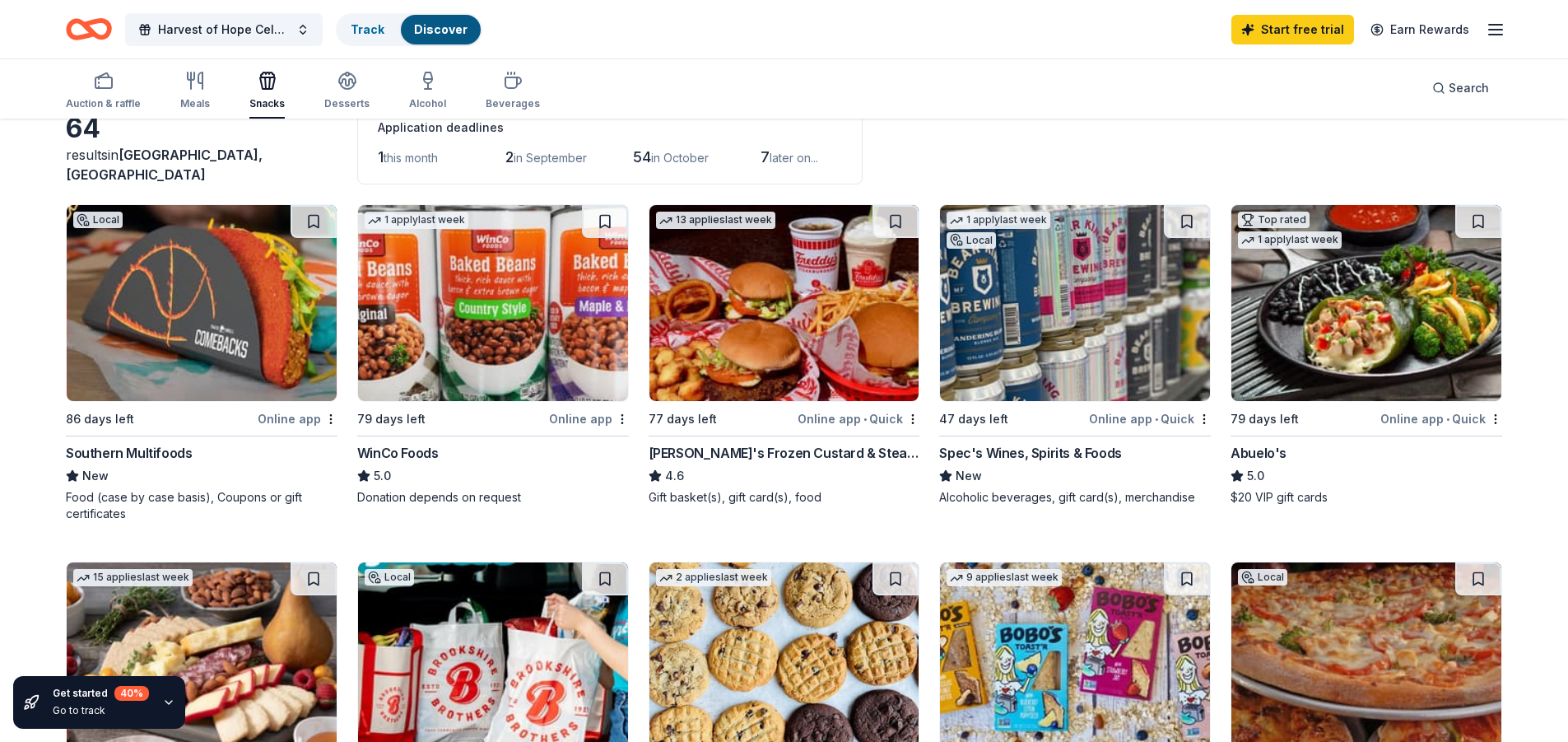
scroll to position [0, 0]
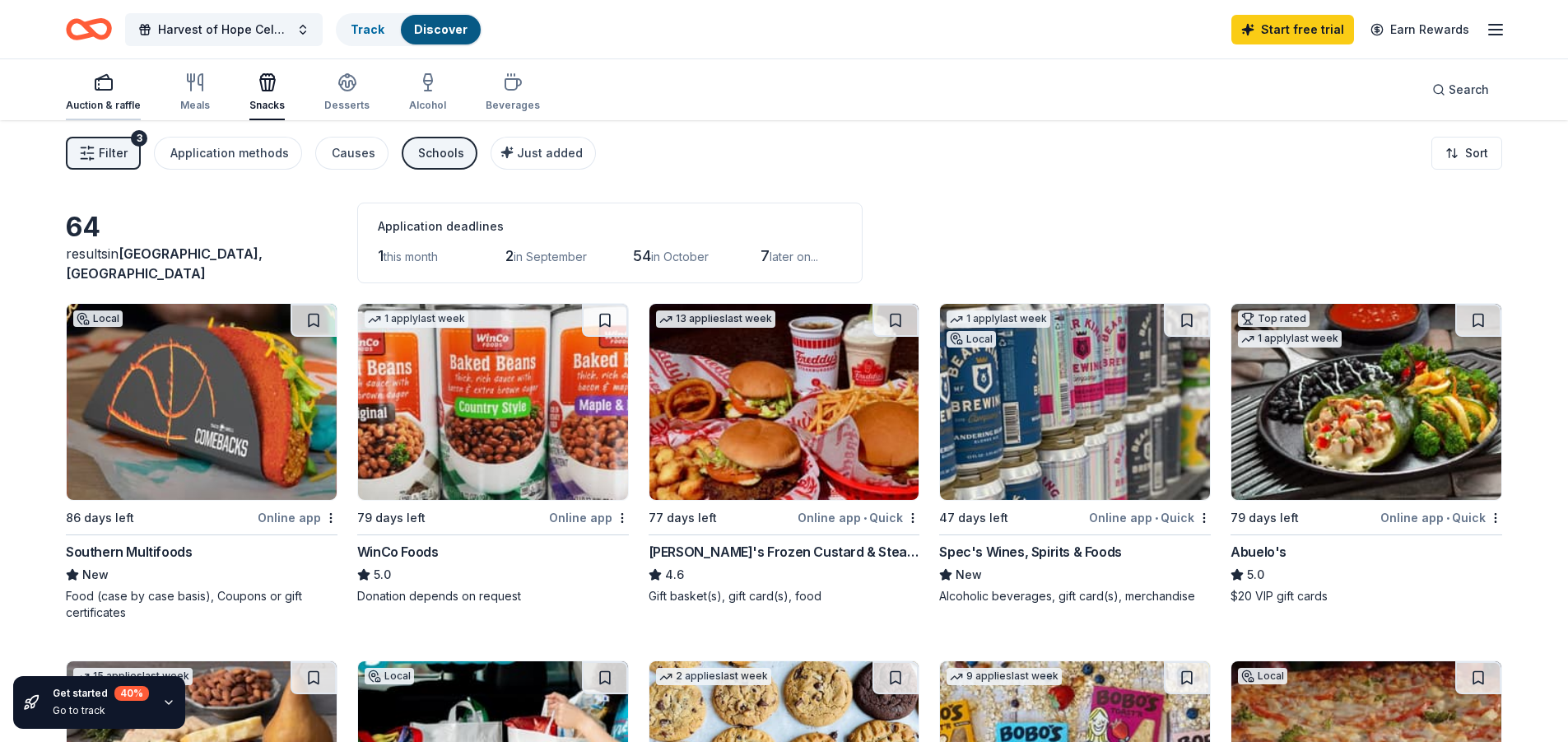
click at [99, 99] on div "Auction & raffle" at bounding box center [103, 105] width 75 height 13
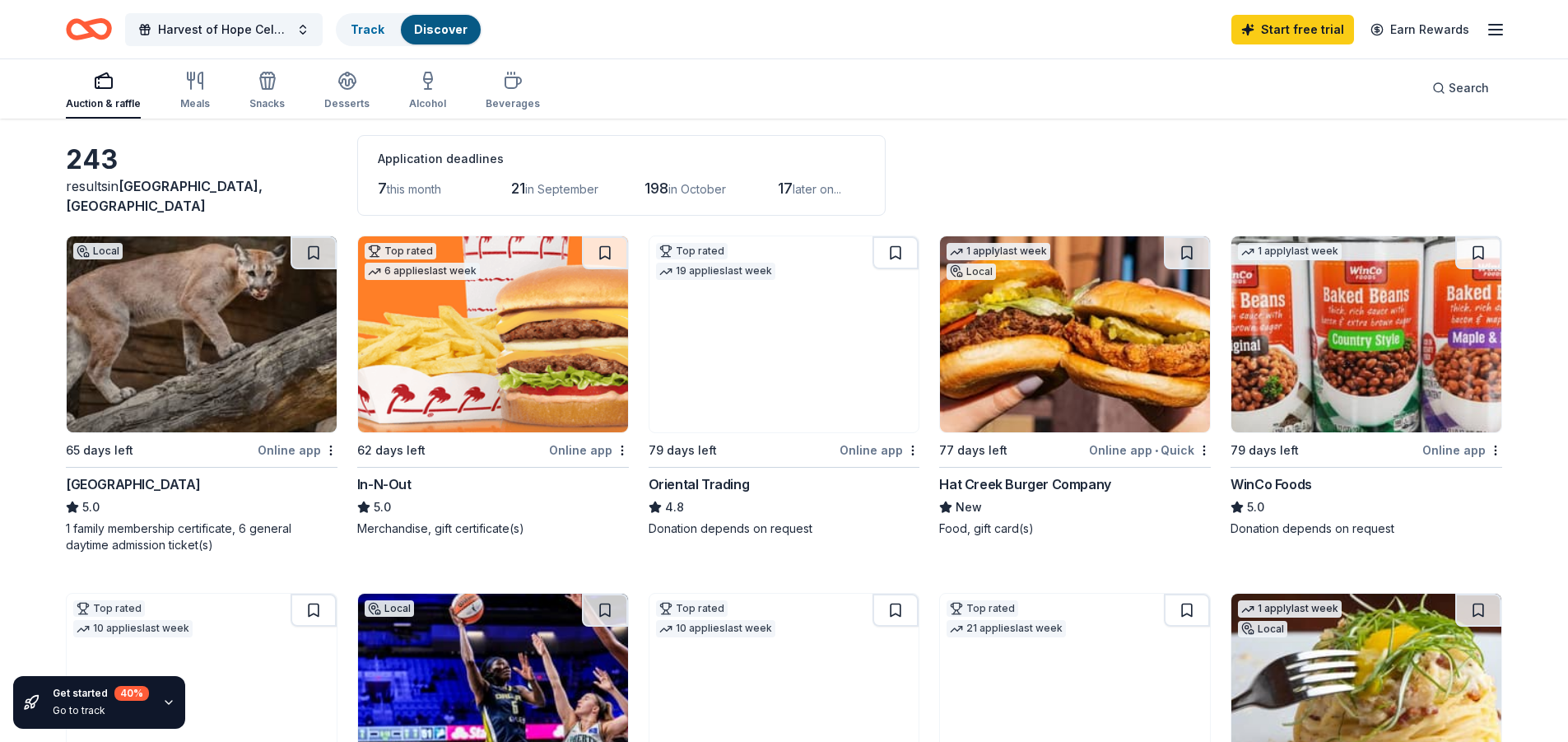
scroll to position [164, 0]
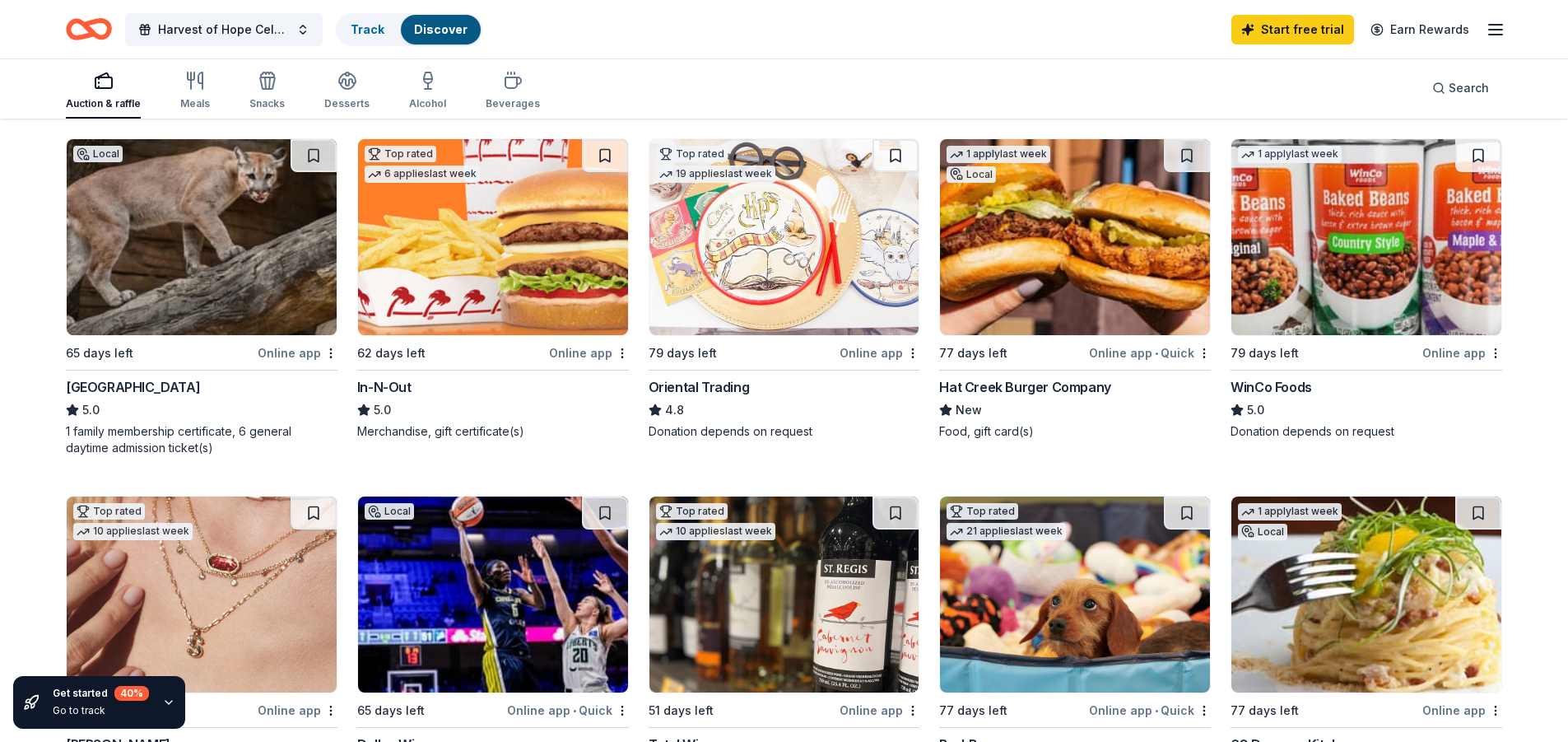
click at [762, 269] on img at bounding box center [784, 237] width 270 height 196
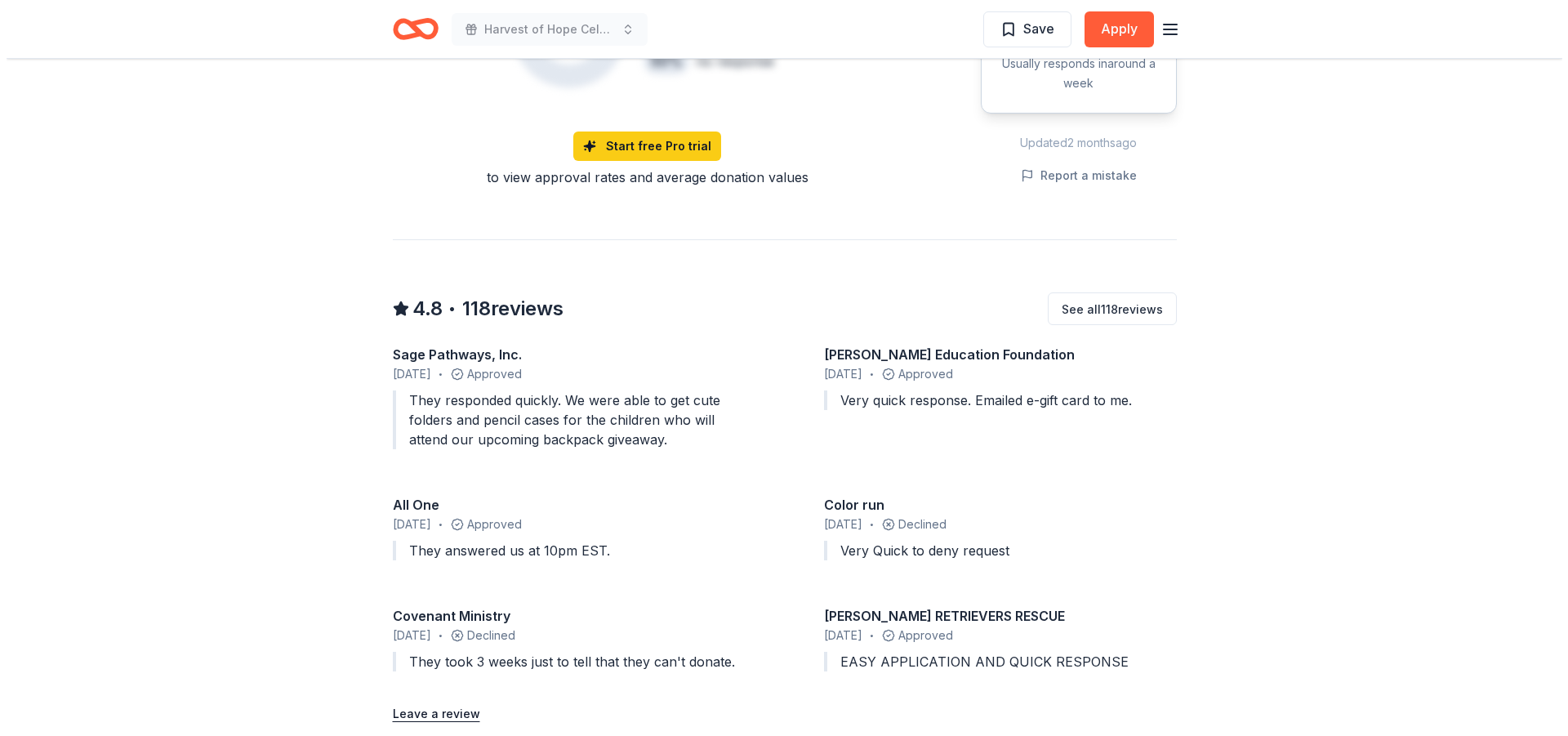
scroll to position [1062, 0]
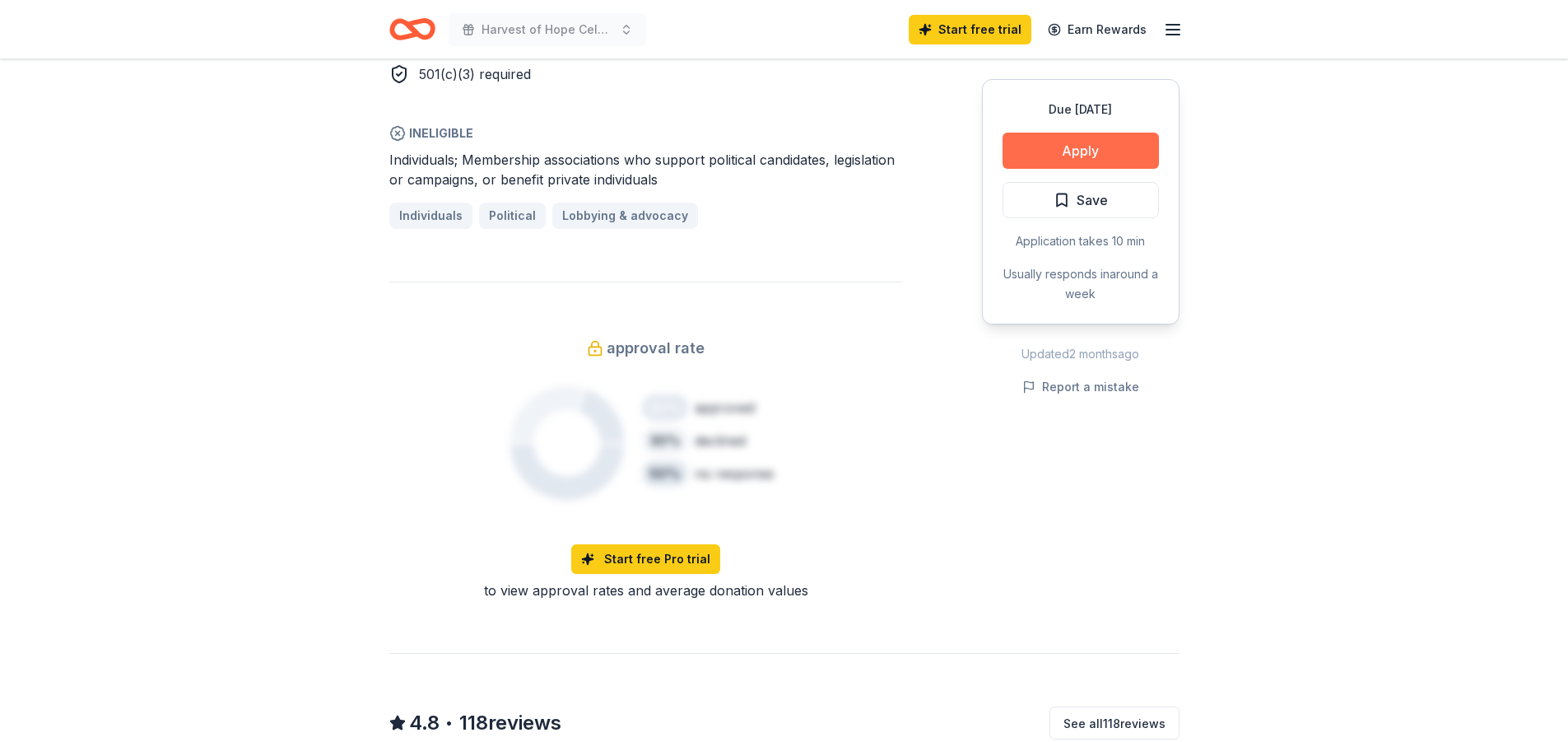
click at [1063, 140] on button "Apply" at bounding box center [1081, 150] width 157 height 36
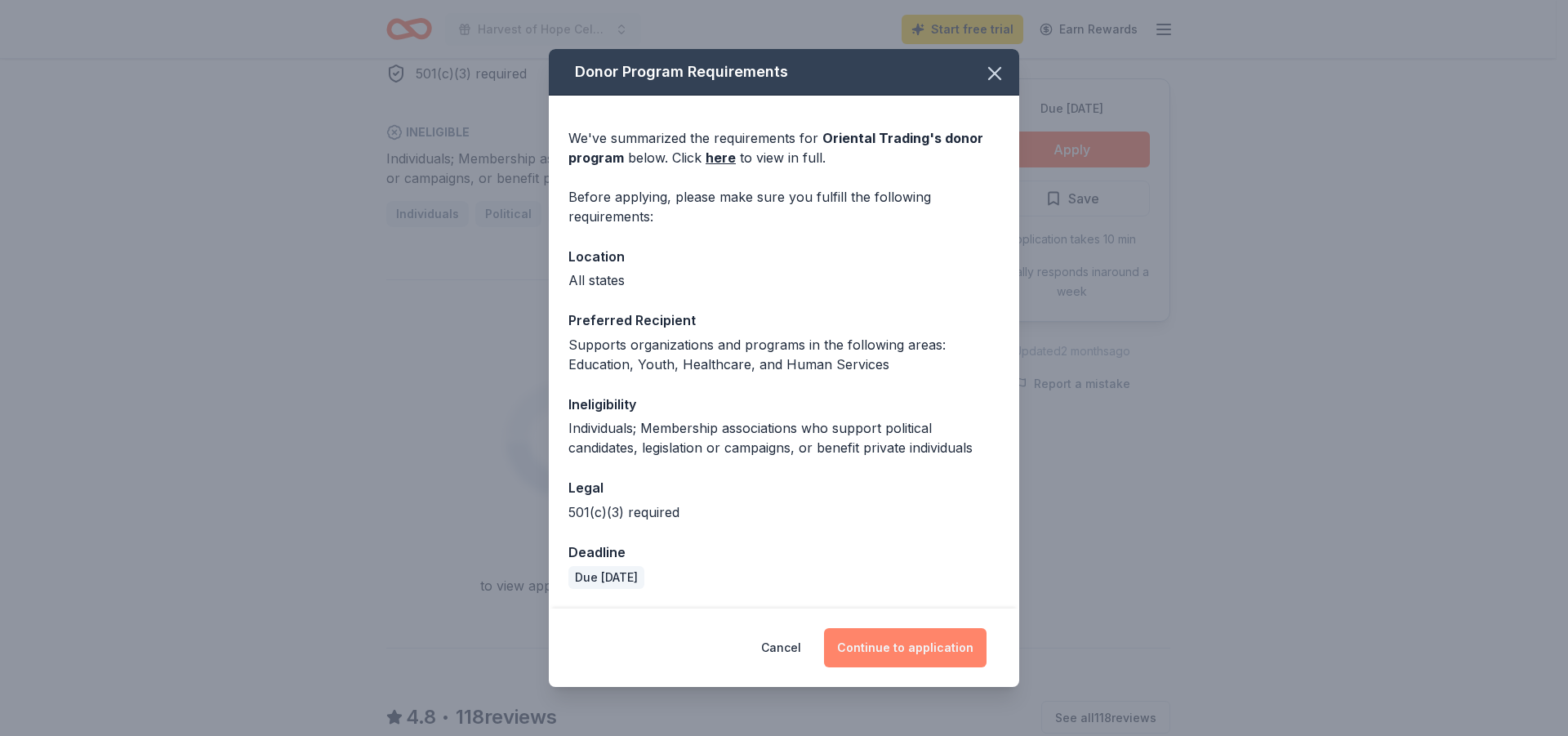
click at [880, 652] on button "Continue to application" at bounding box center [905, 647] width 163 height 39
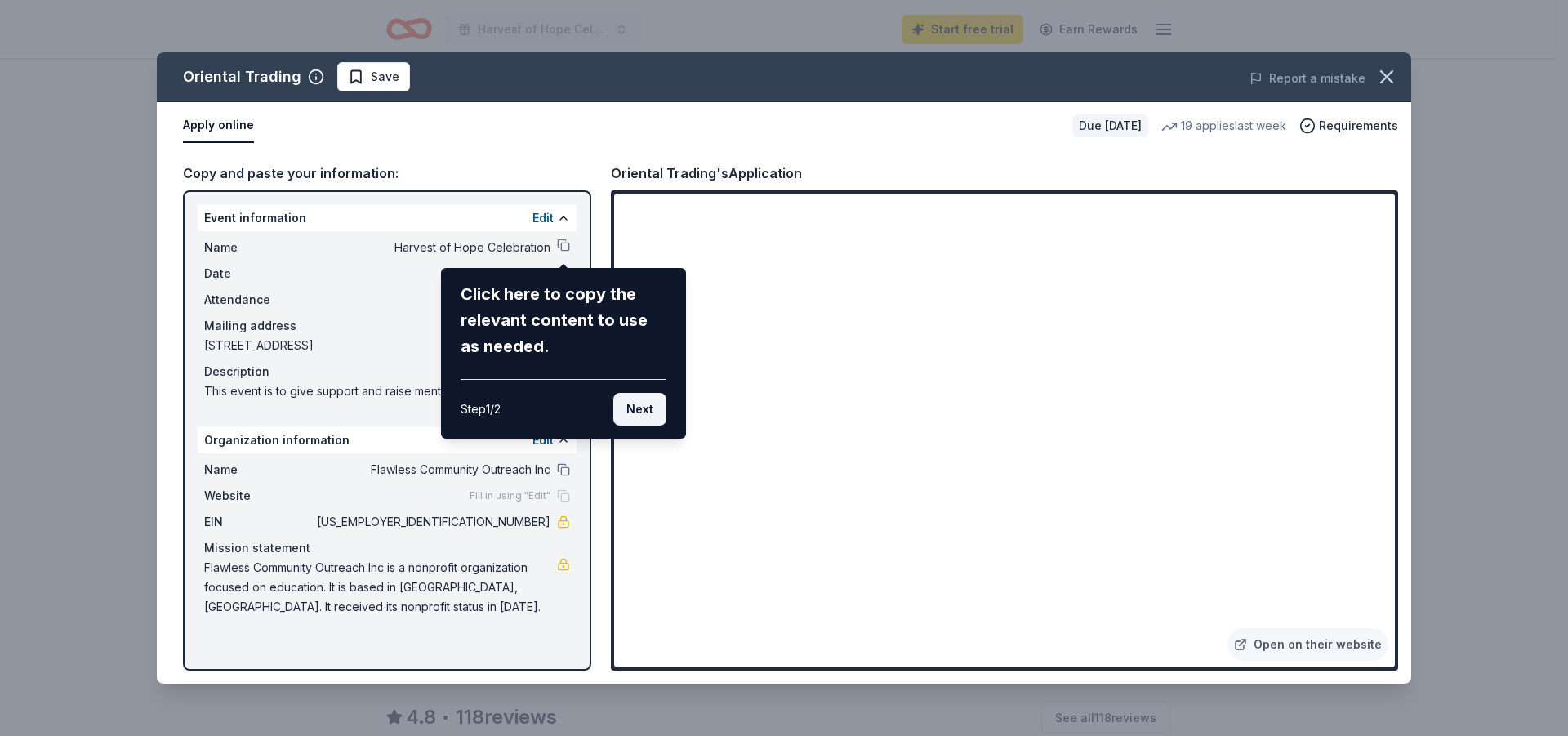
click at [655, 415] on button "Next" at bounding box center [640, 409] width 53 height 33
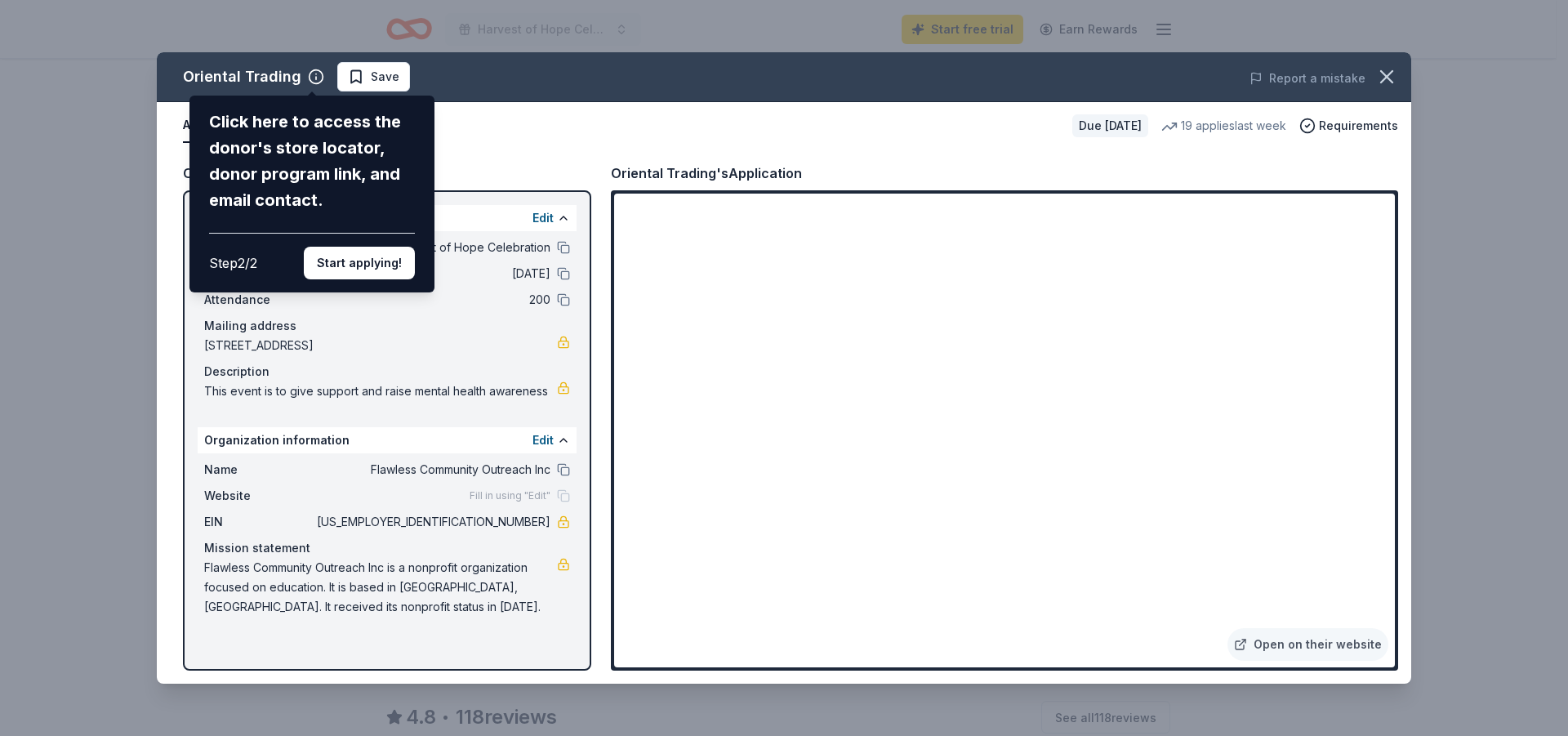
click at [540, 439] on div "Oriental Trading Click here to access the donor's store locator, donor program …" at bounding box center [784, 368] width 1254 height 632
click at [379, 268] on button "Start applying!" at bounding box center [359, 262] width 111 height 33
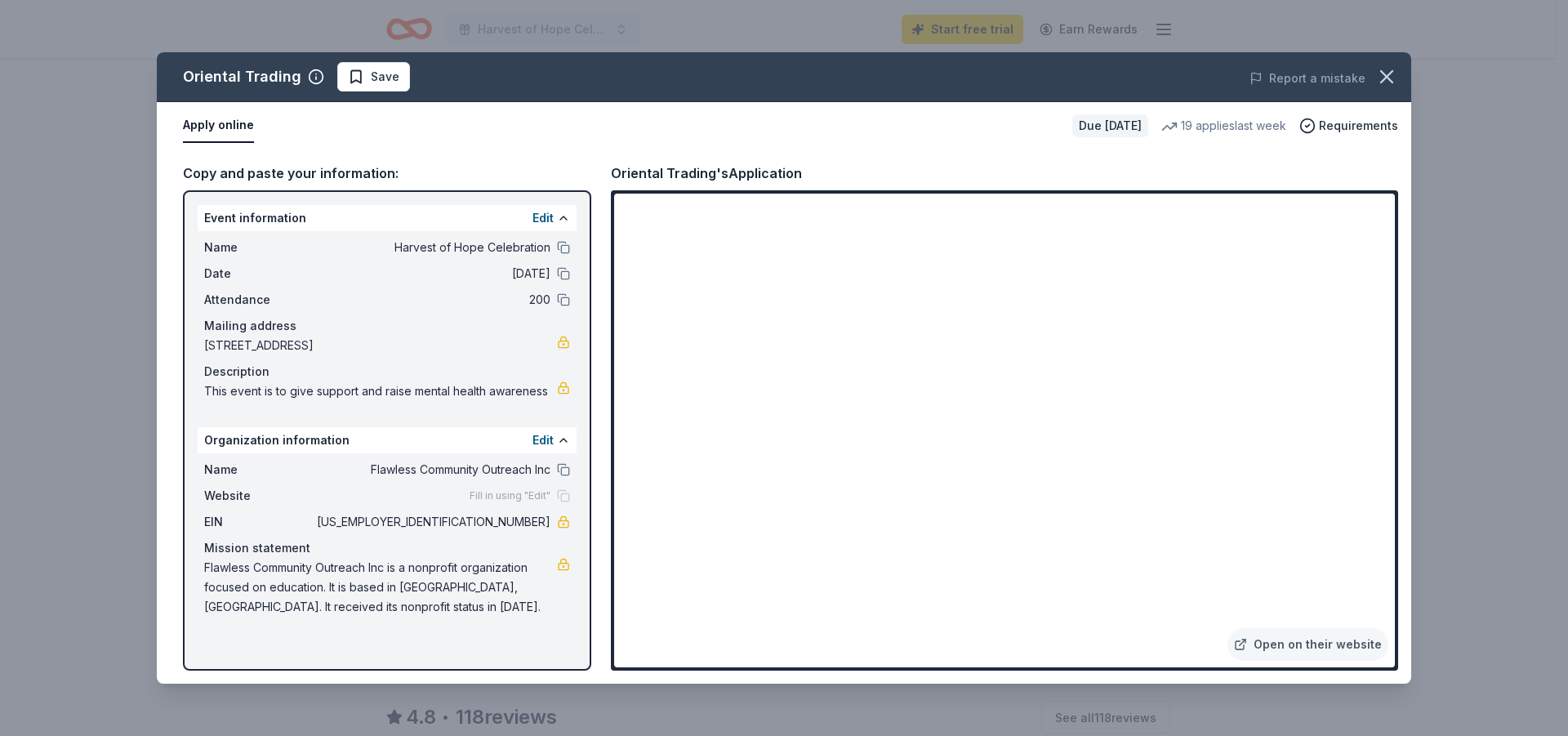
click at [538, 437] on div "Oriental Trading Save Report a mistake Apply online Due in 79 days 19 applies l…" at bounding box center [784, 368] width 1254 height 632
click at [541, 441] on button "Edit" at bounding box center [542, 439] width 21 height 19
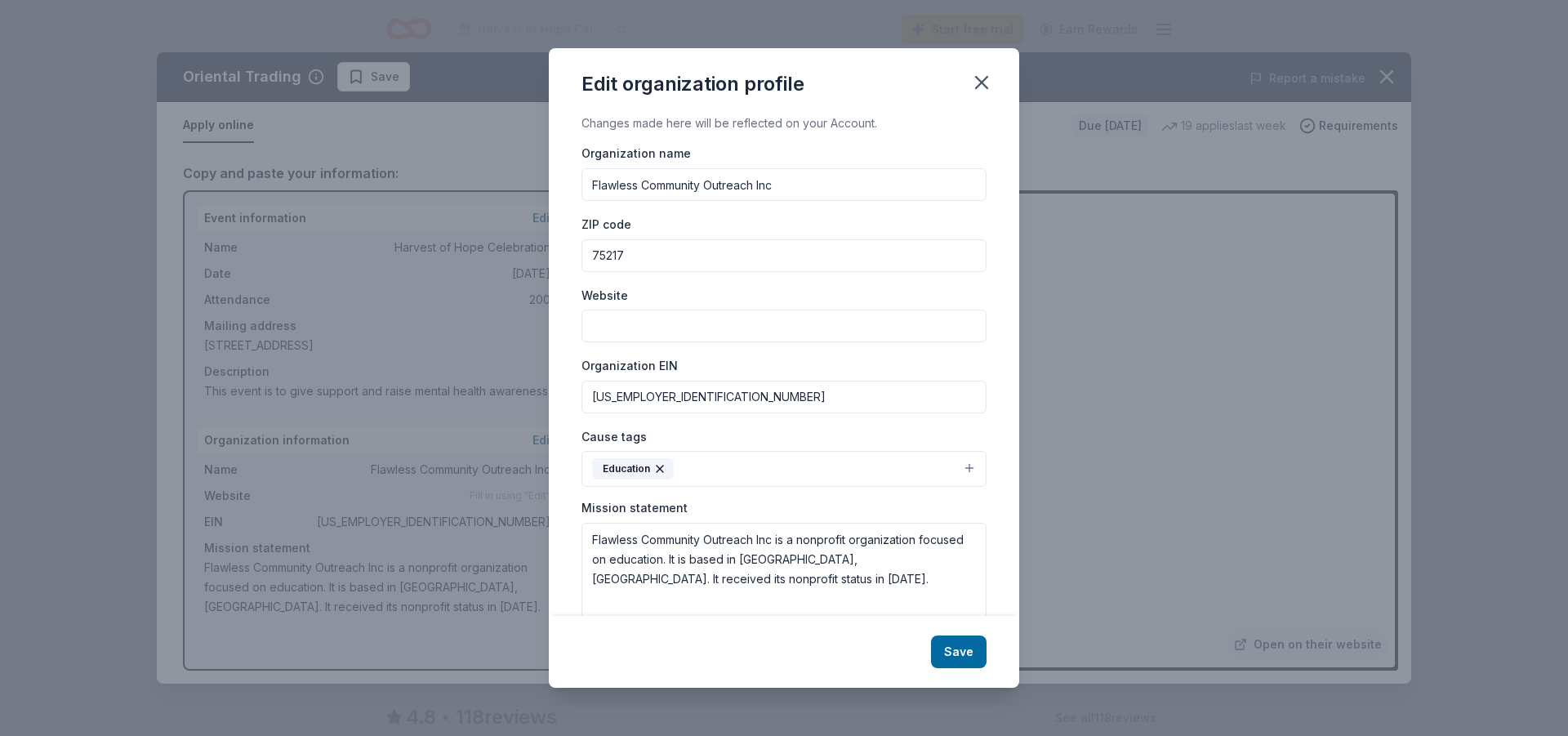
click at [643, 185] on input "Flawless Community Outreach Inc" at bounding box center [784, 184] width 405 height 33
type input "Family Community Outreach Inc"
click at [634, 251] on input "75217" at bounding box center [784, 255] width 405 height 33
type input "75501"
click at [747, 205] on div "Organization name Family Community Outreach Inc ZIP code 75501 Website Organiza…" at bounding box center [784, 388] width 405 height 492
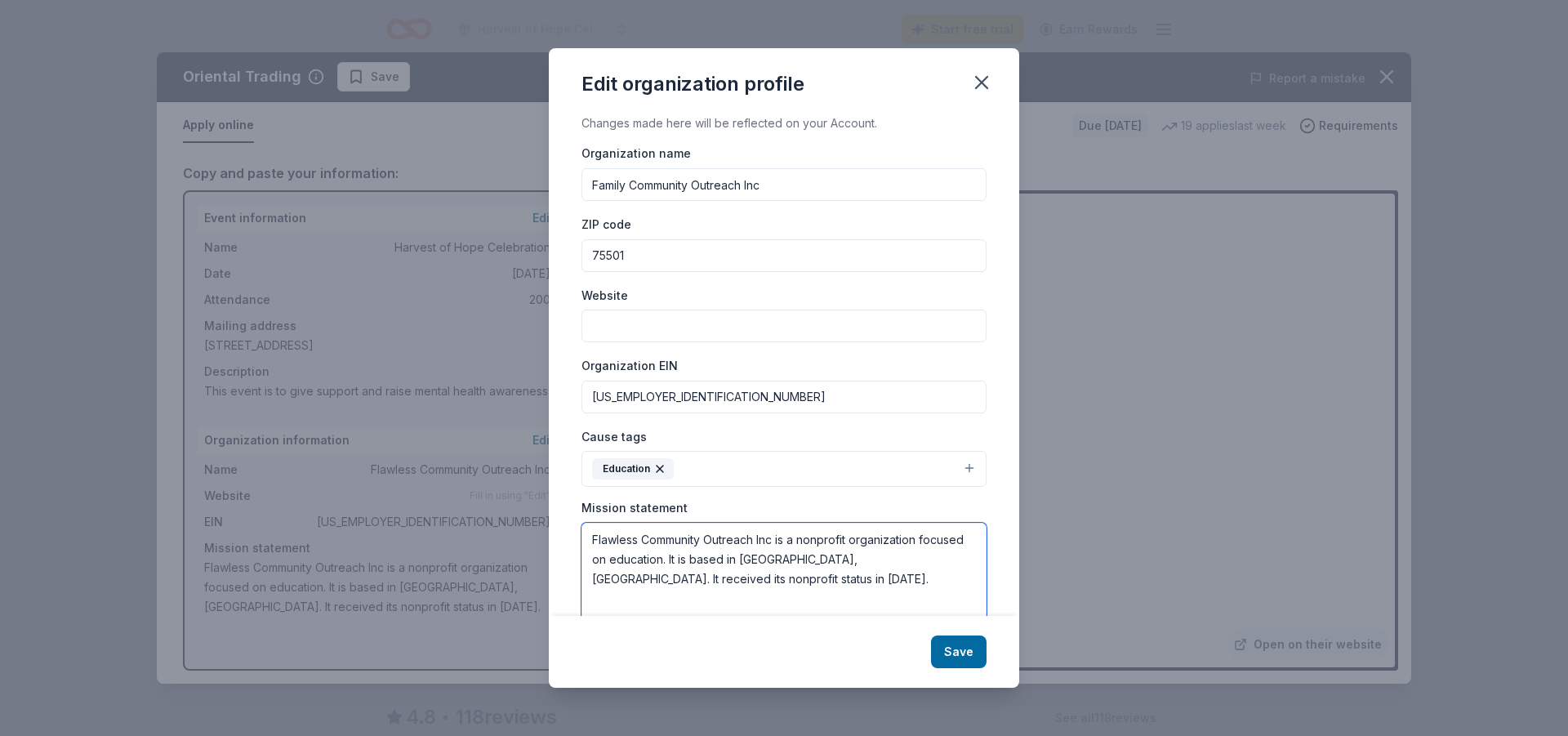
click at [643, 541] on textarea "Flawless Community Outreach Inc is a nonprofit organization focused on educatio…" at bounding box center [784, 579] width 405 height 113
click at [774, 561] on textarea "Family Community Outreach Inc is a nonprofit organization focused on education.…" at bounding box center [784, 579] width 405 height 113
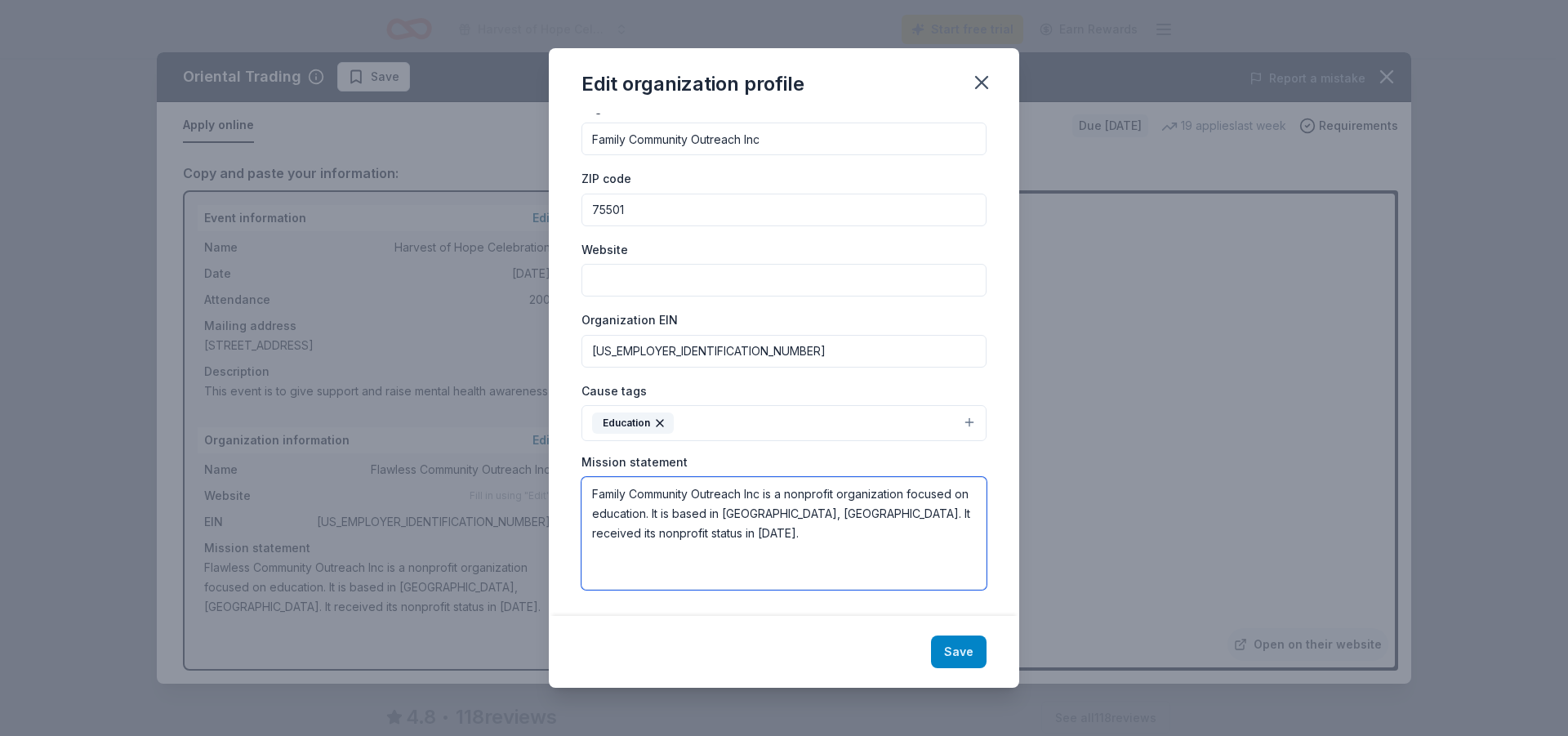
type textarea "Family Community Outreach Inc is a nonprofit organization focused on education.…"
click at [953, 655] on button "Save" at bounding box center [958, 651] width 55 height 33
